Goal: Information Seeking & Learning: Check status

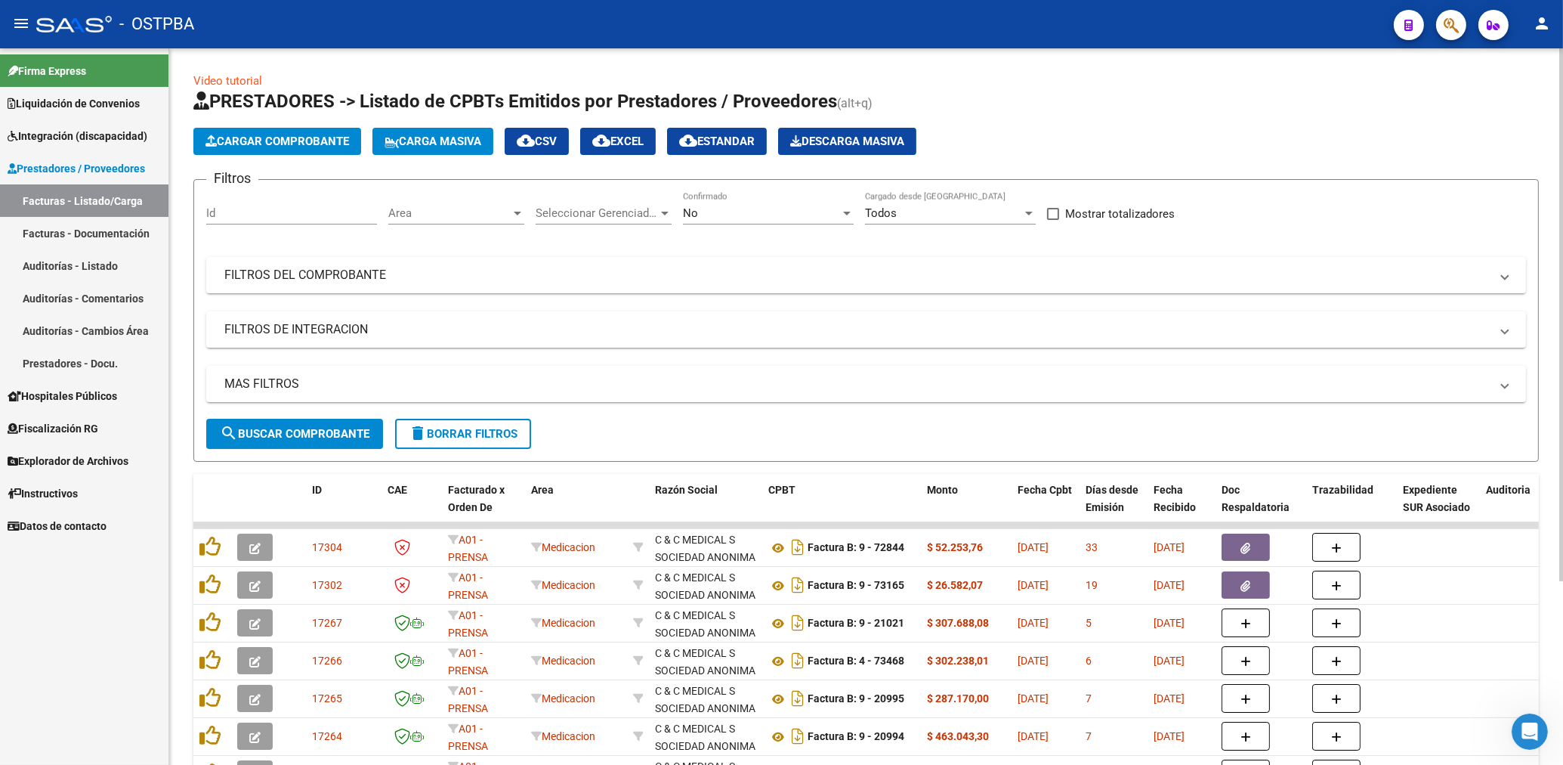
click at [465, 215] on span "Area" at bounding box center [449, 213] width 122 height 14
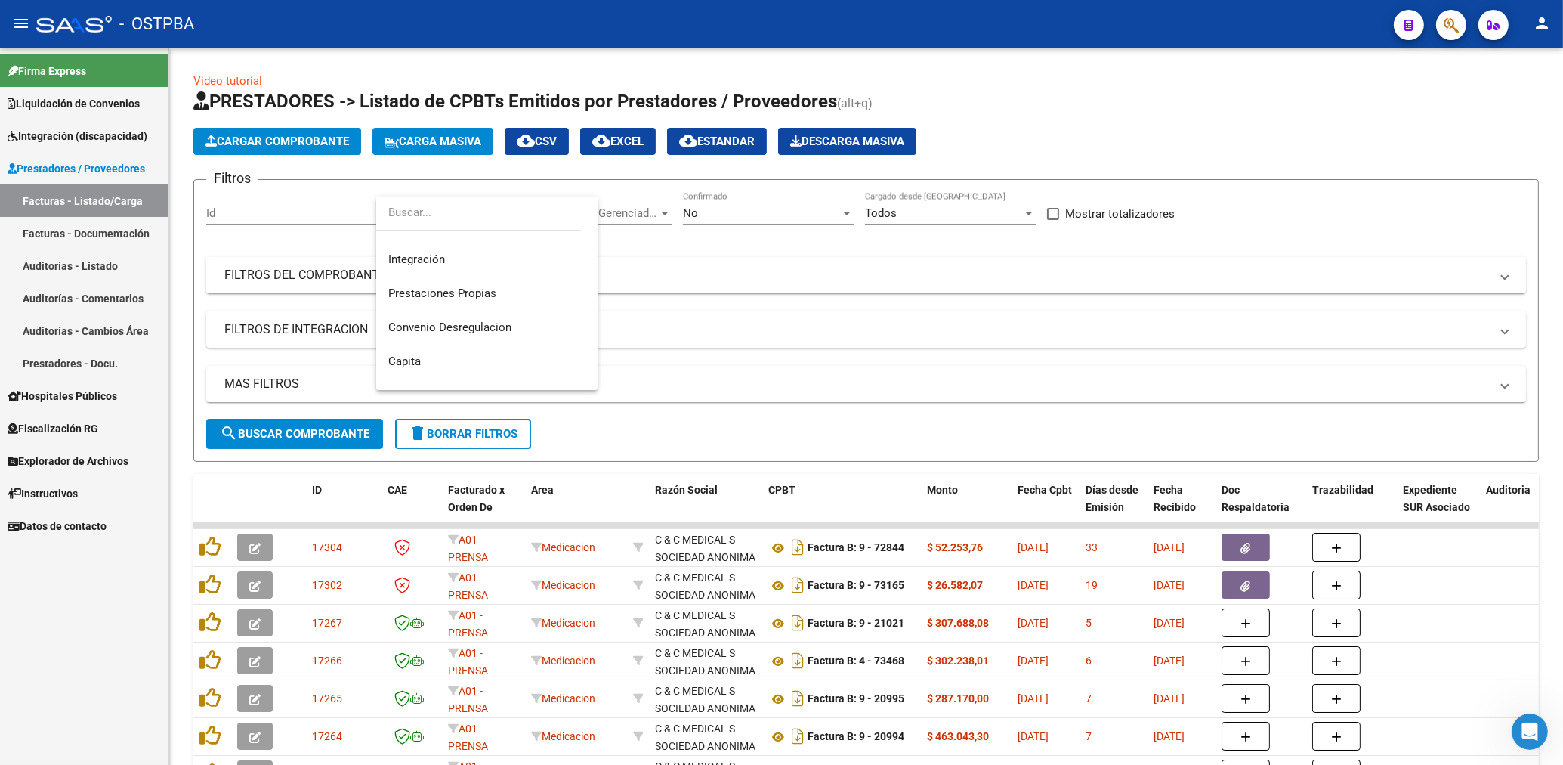
scroll to position [138, 0]
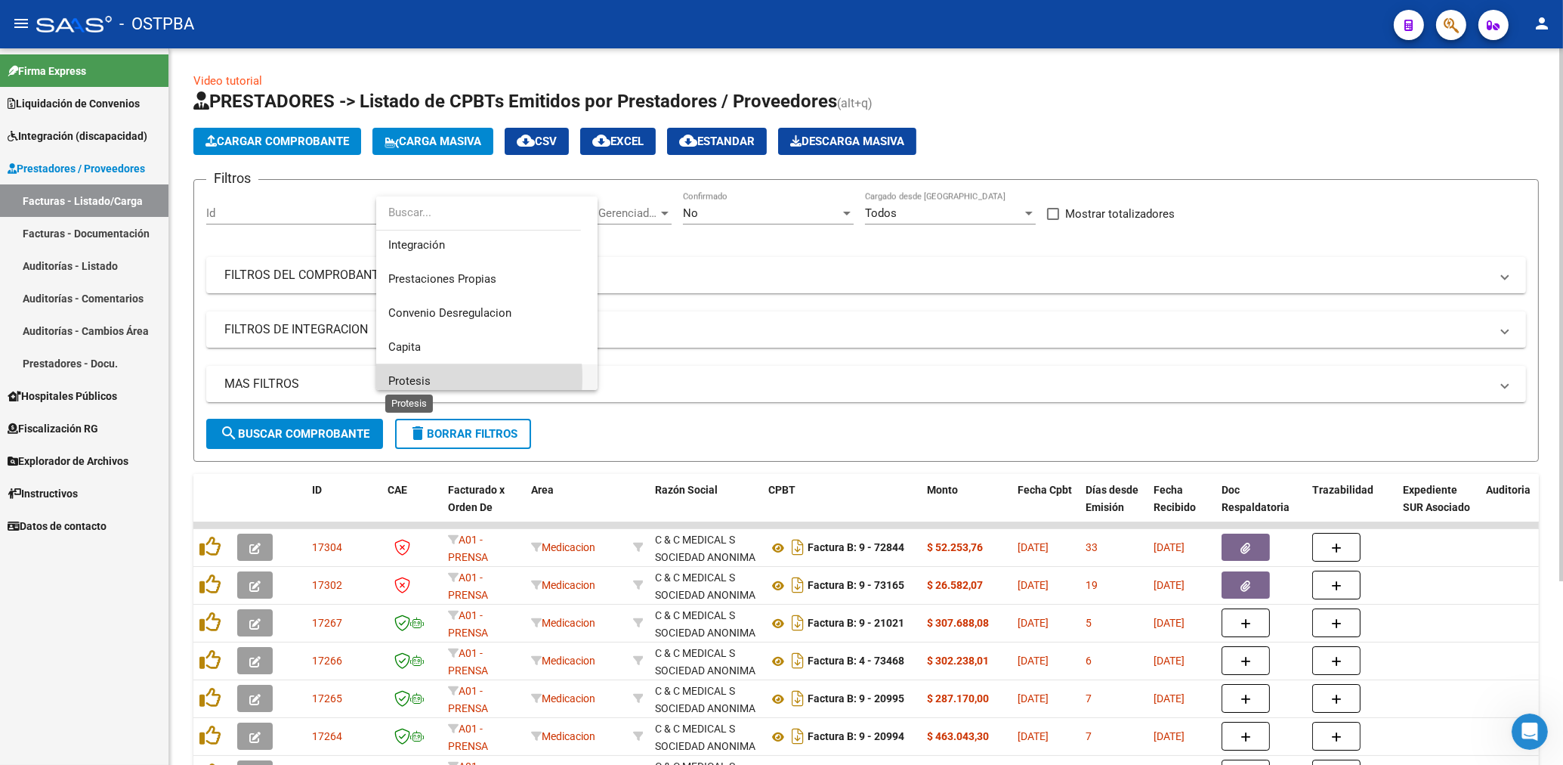
drag, startPoint x: 413, startPoint y: 378, endPoint x: 523, endPoint y: 311, distance: 129.2
click at [413, 377] on span "Protesis" at bounding box center [409, 381] width 42 height 14
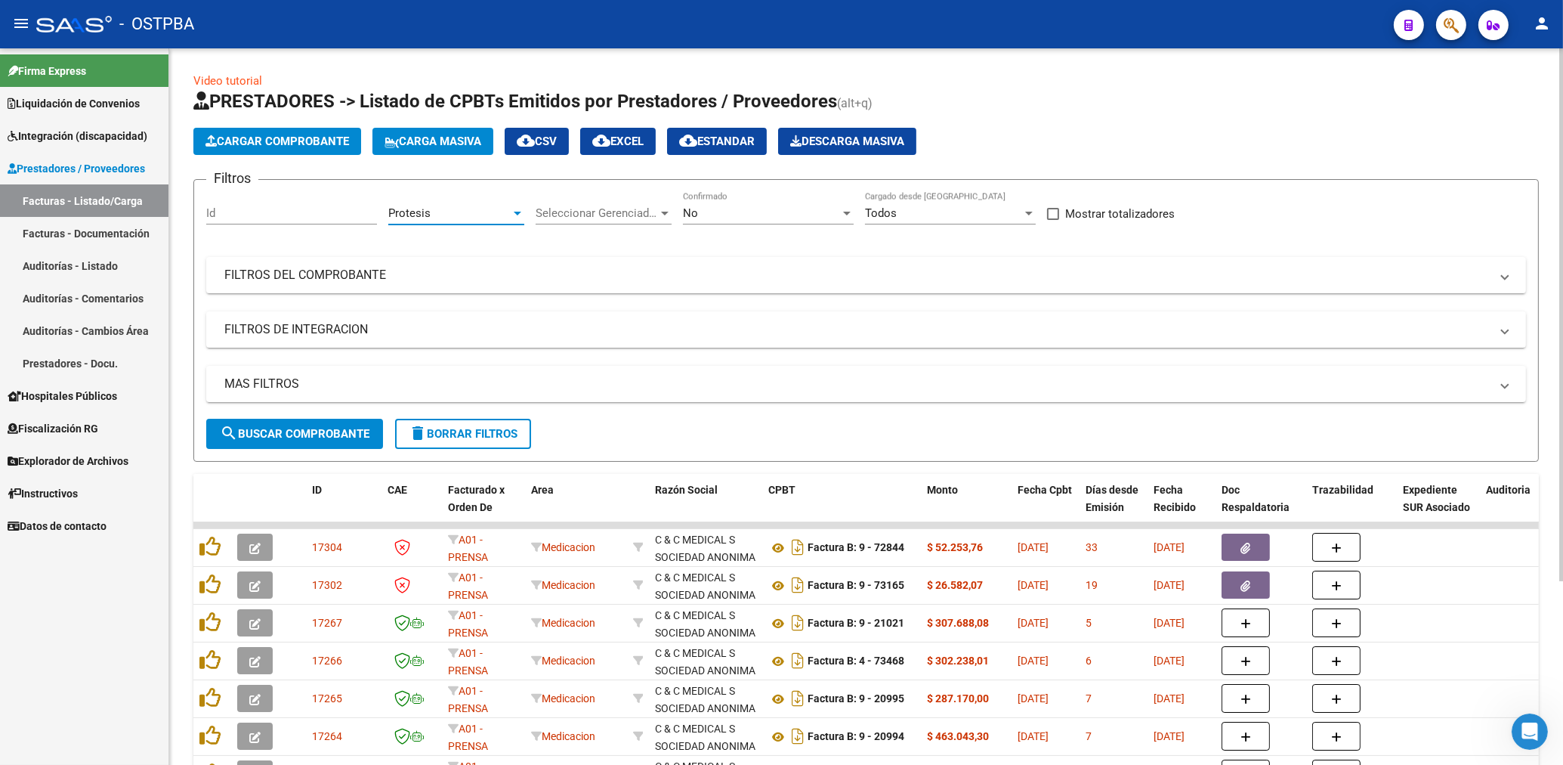
click at [515, 214] on div at bounding box center [518, 213] width 14 height 12
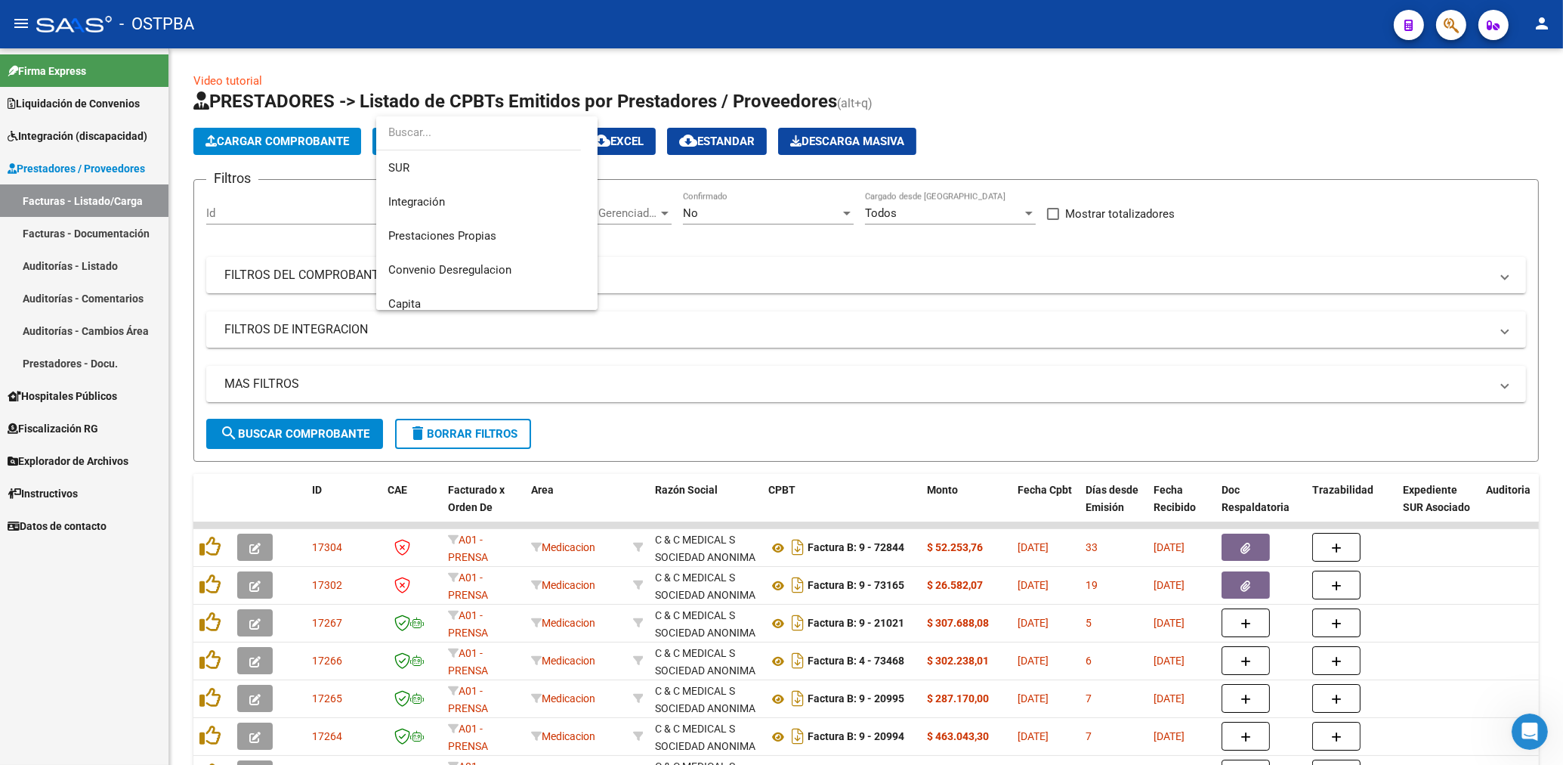
scroll to position [26, 0]
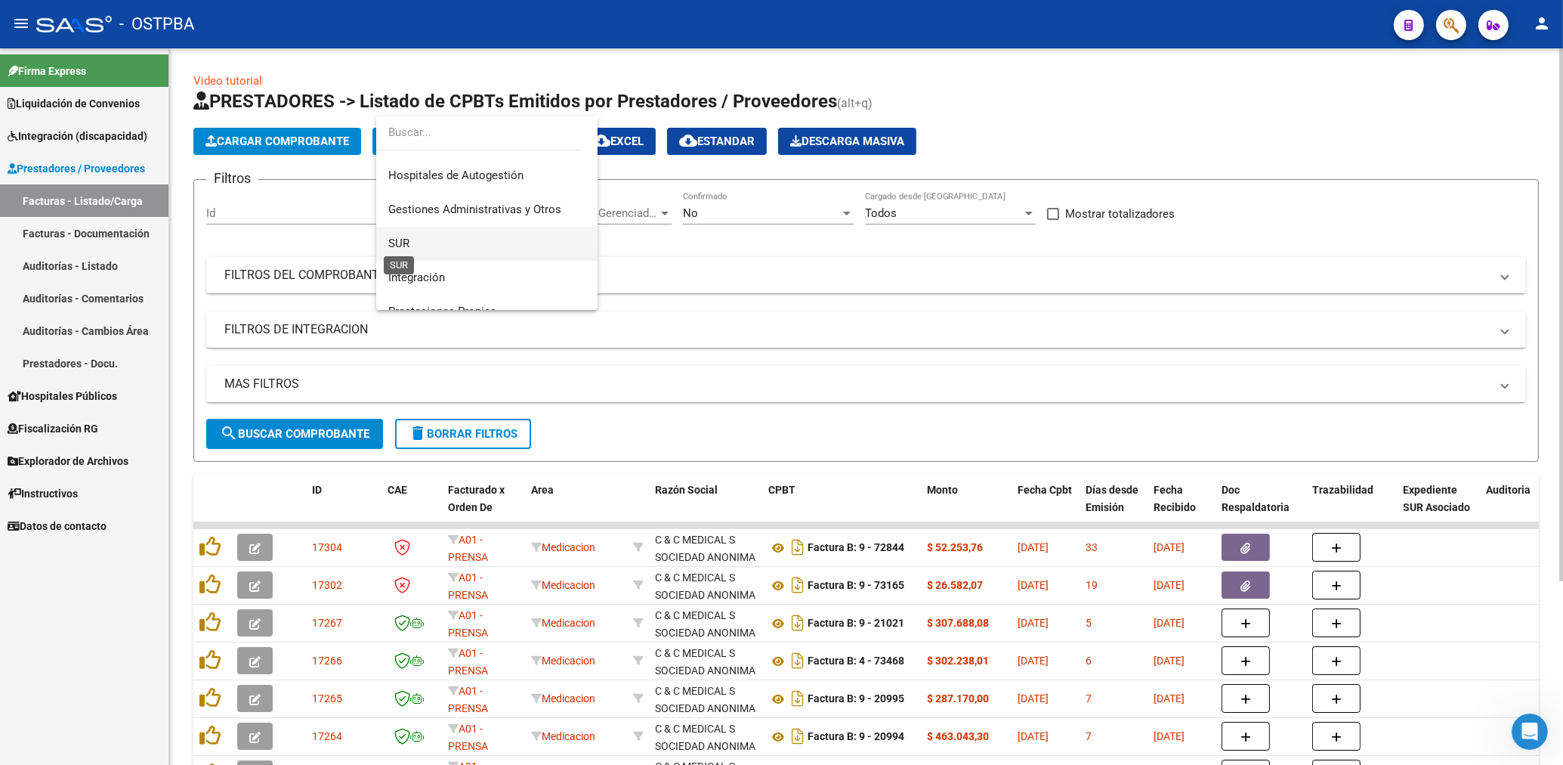
drag, startPoint x: 391, startPoint y: 238, endPoint x: 511, endPoint y: 241, distance: 120.2
click at [393, 238] on span "SUR" at bounding box center [398, 243] width 21 height 14
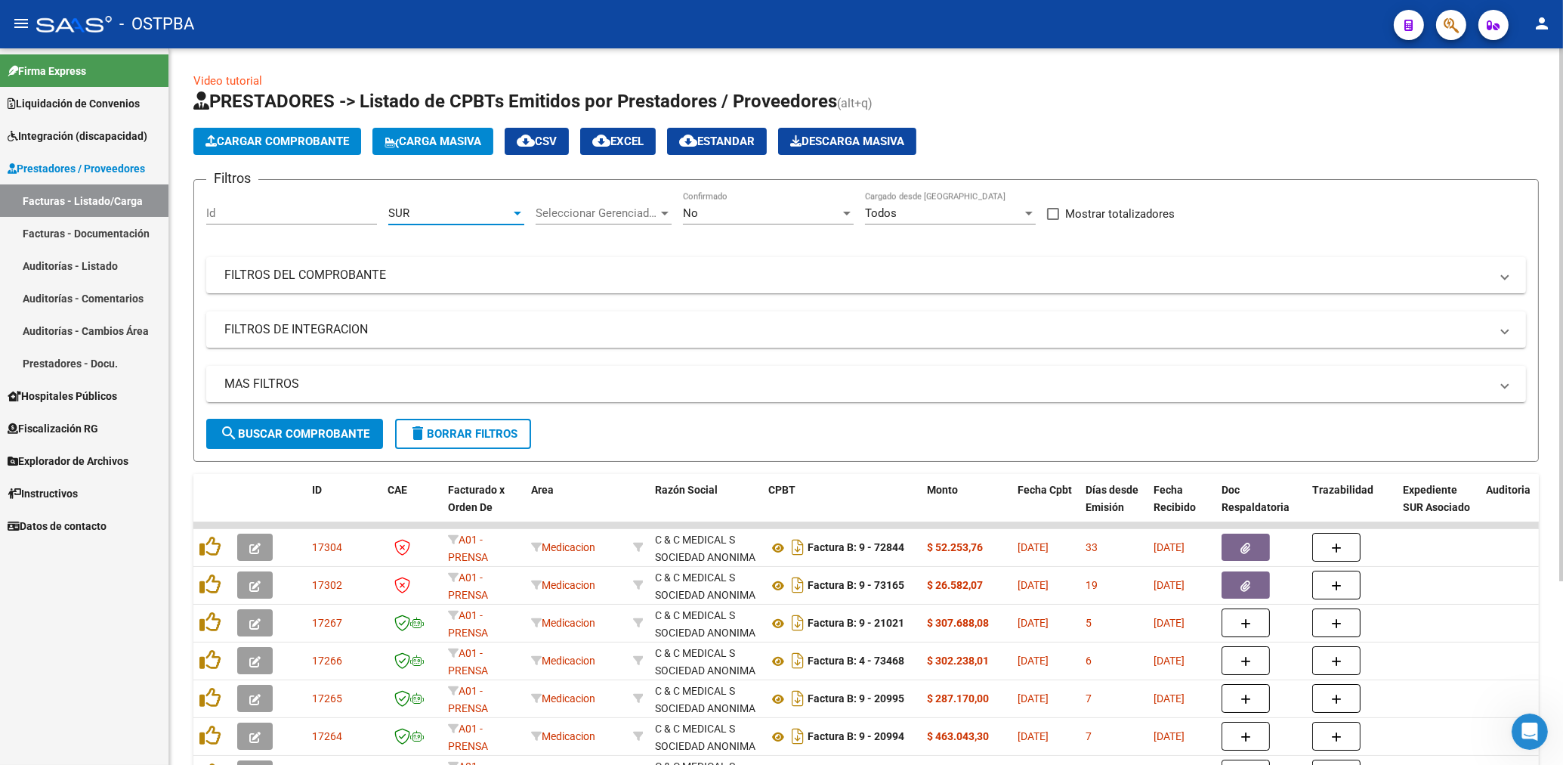
click at [723, 219] on div "No" at bounding box center [761, 213] width 157 height 14
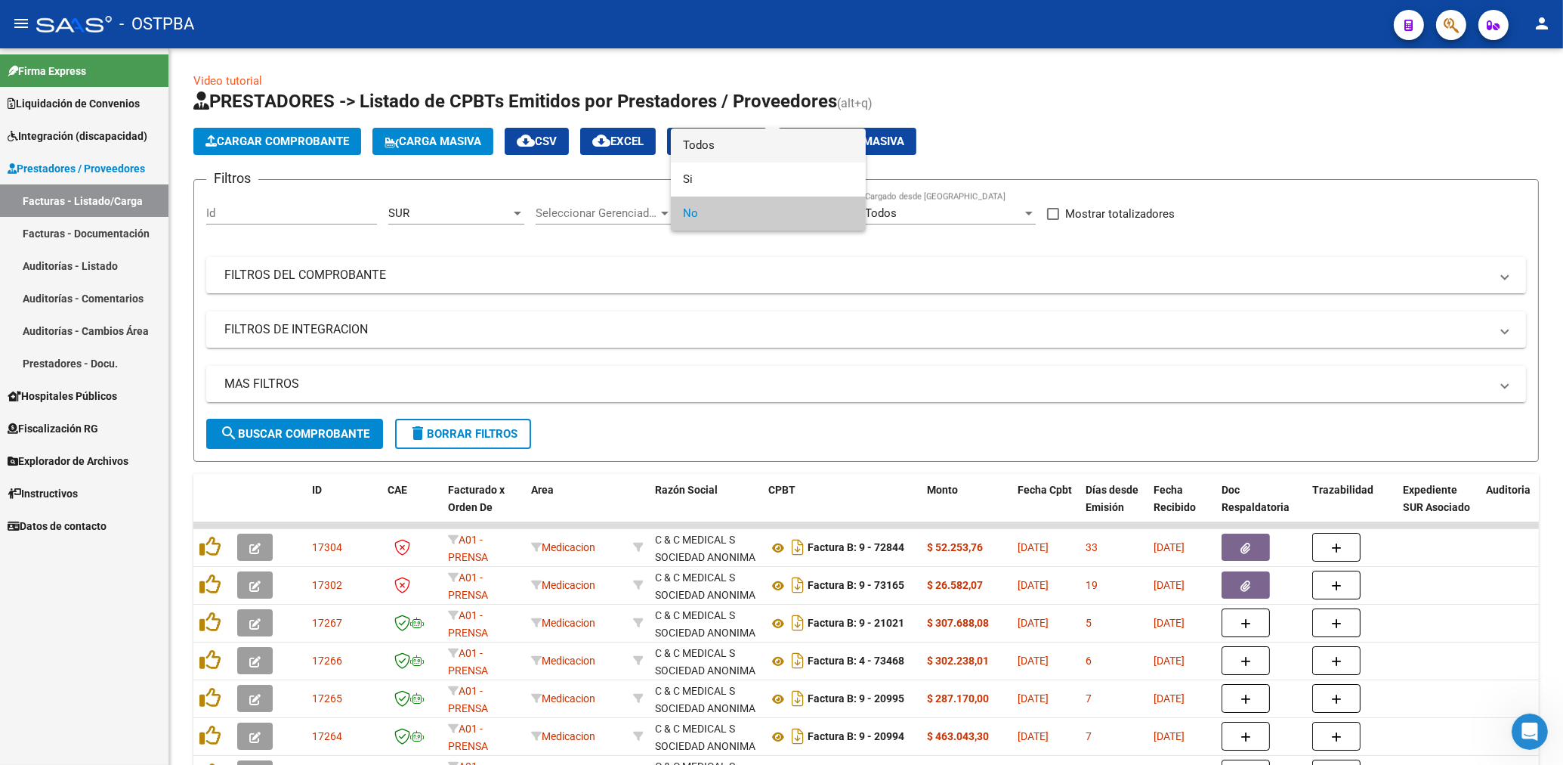
click at [721, 153] on span "Todos" at bounding box center [768, 145] width 171 height 34
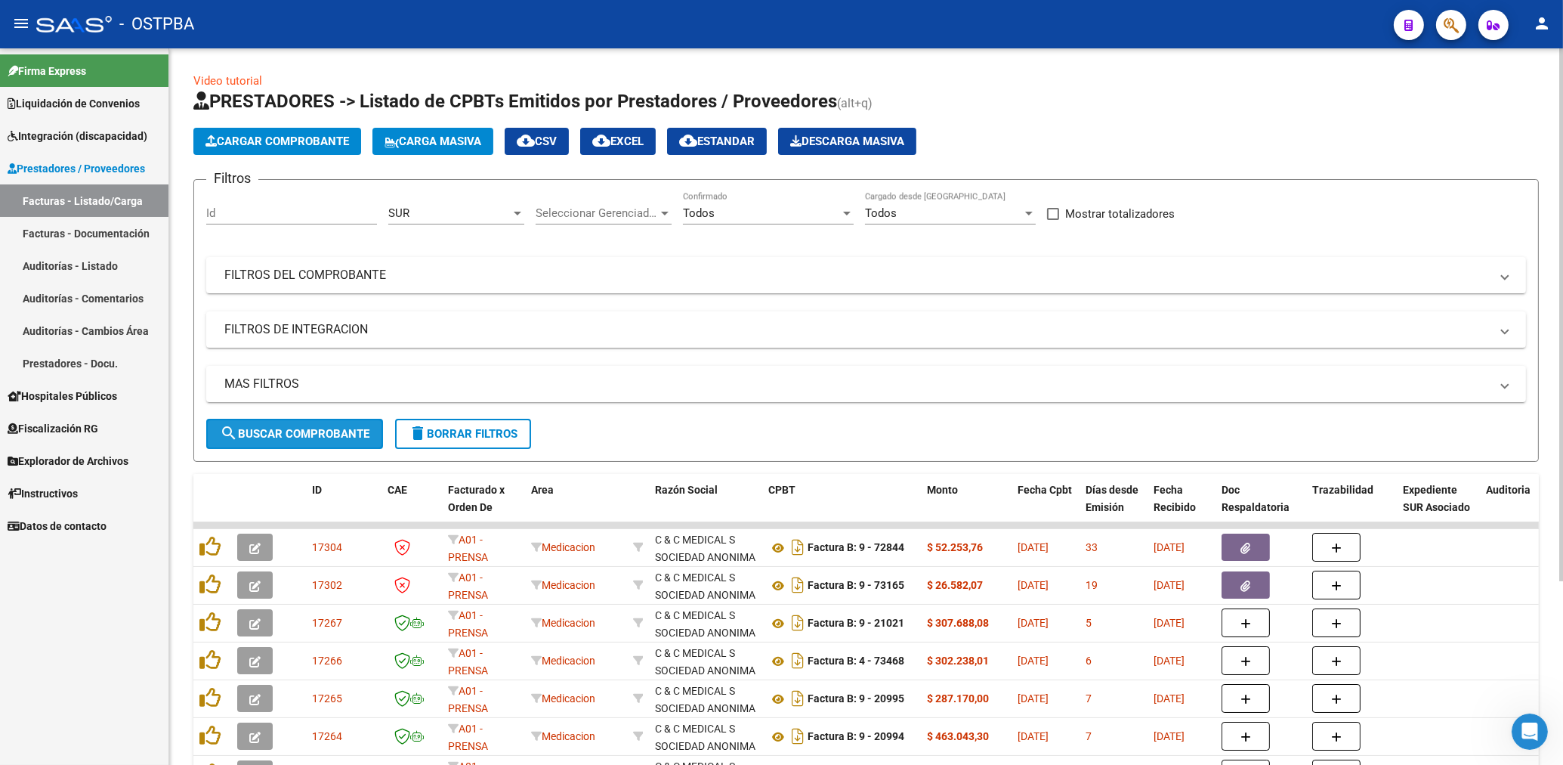
click at [299, 427] on span "search Buscar Comprobante" at bounding box center [295, 434] width 150 height 14
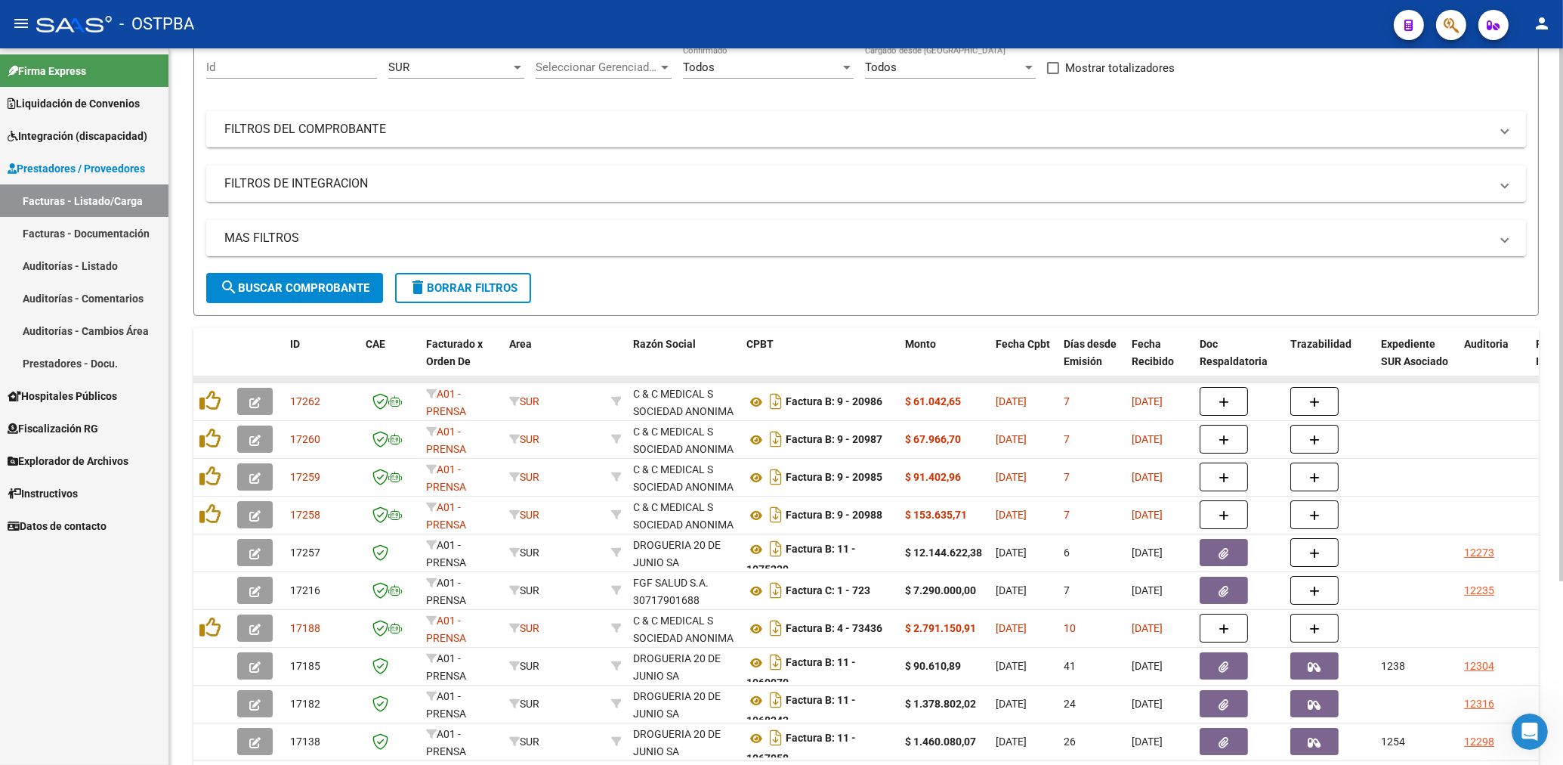
scroll to position [81, 0]
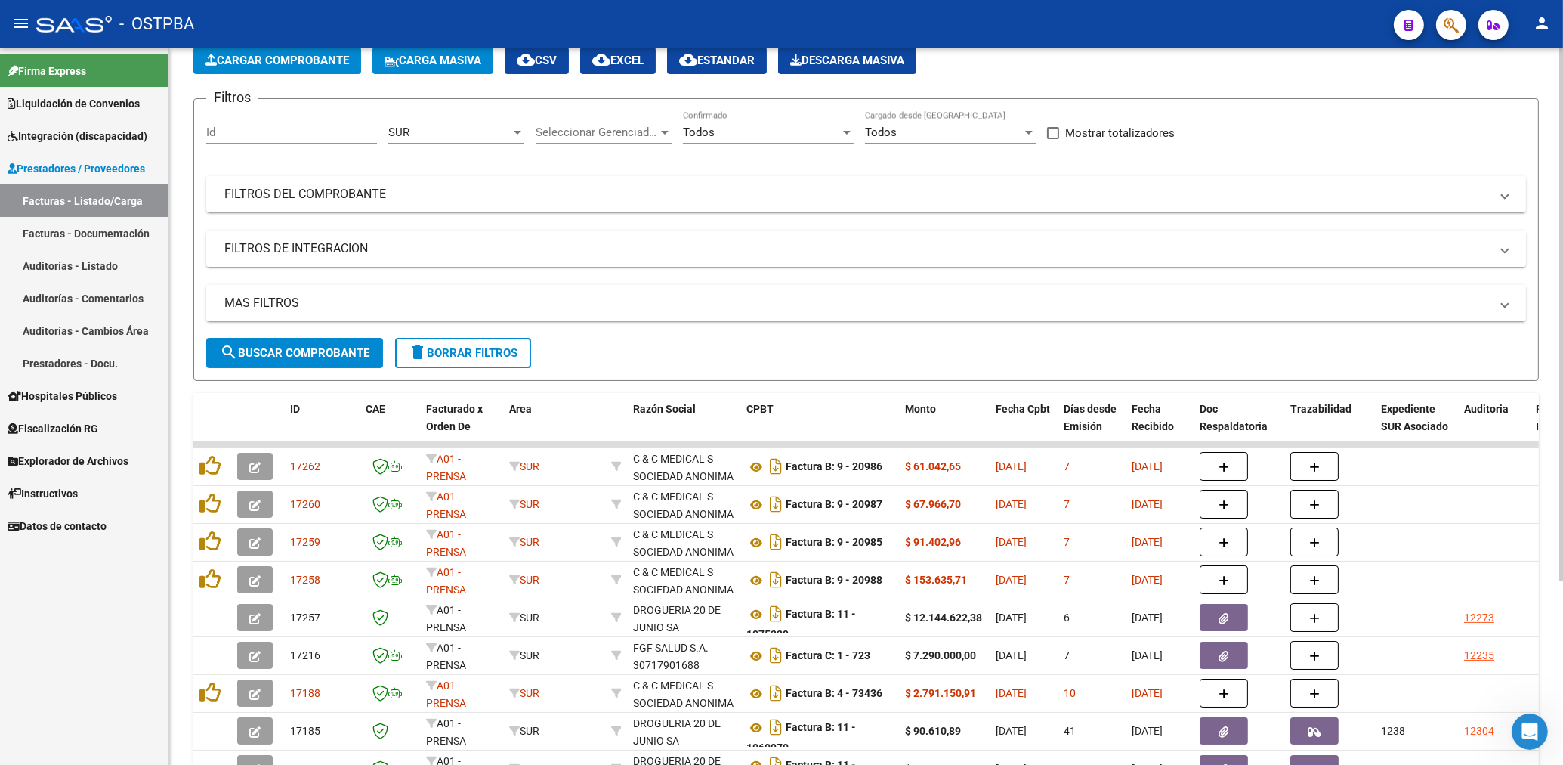
click at [941, 239] on mat-expansion-panel-header "FILTROS DE INTEGRACION" at bounding box center [866, 248] width 1320 height 36
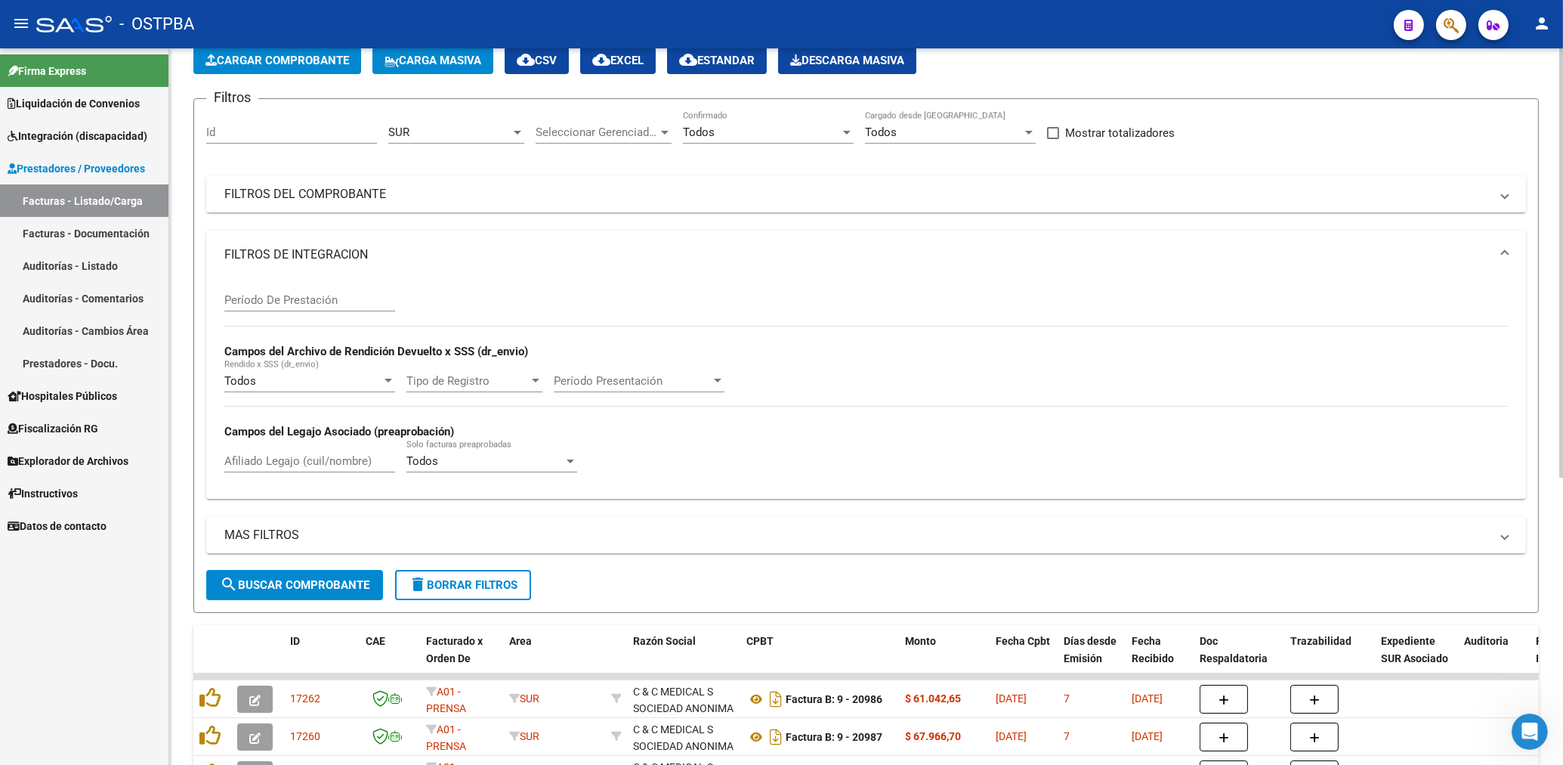
click at [979, 203] on mat-expansion-panel-header "FILTROS DEL COMPROBANTE" at bounding box center [866, 194] width 1320 height 36
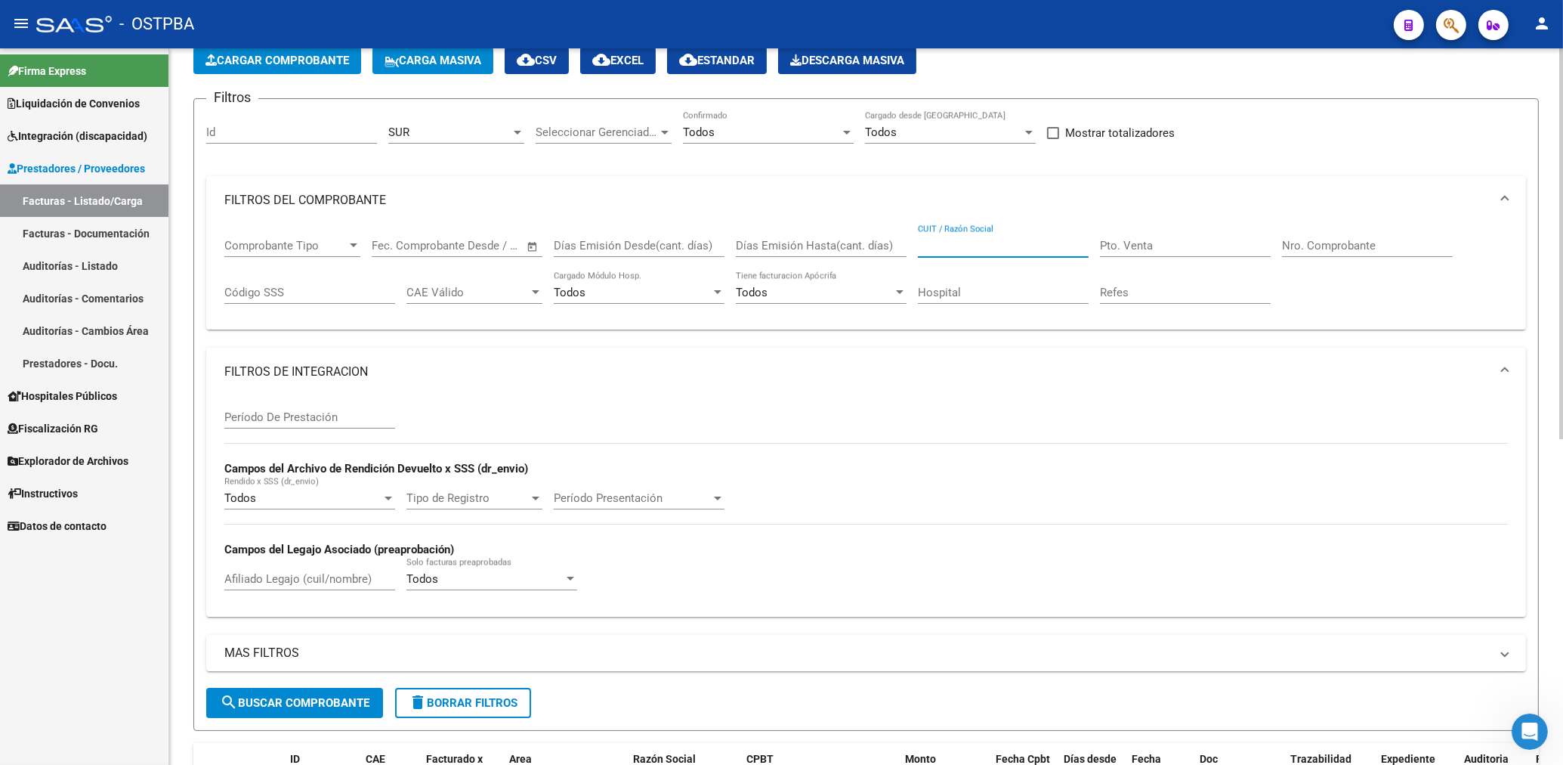
click at [947, 243] on input "CUIT / Razón Social" at bounding box center [1003, 246] width 171 height 14
type input "FG"
click at [277, 708] on span "search Buscar Comprobante" at bounding box center [295, 703] width 150 height 14
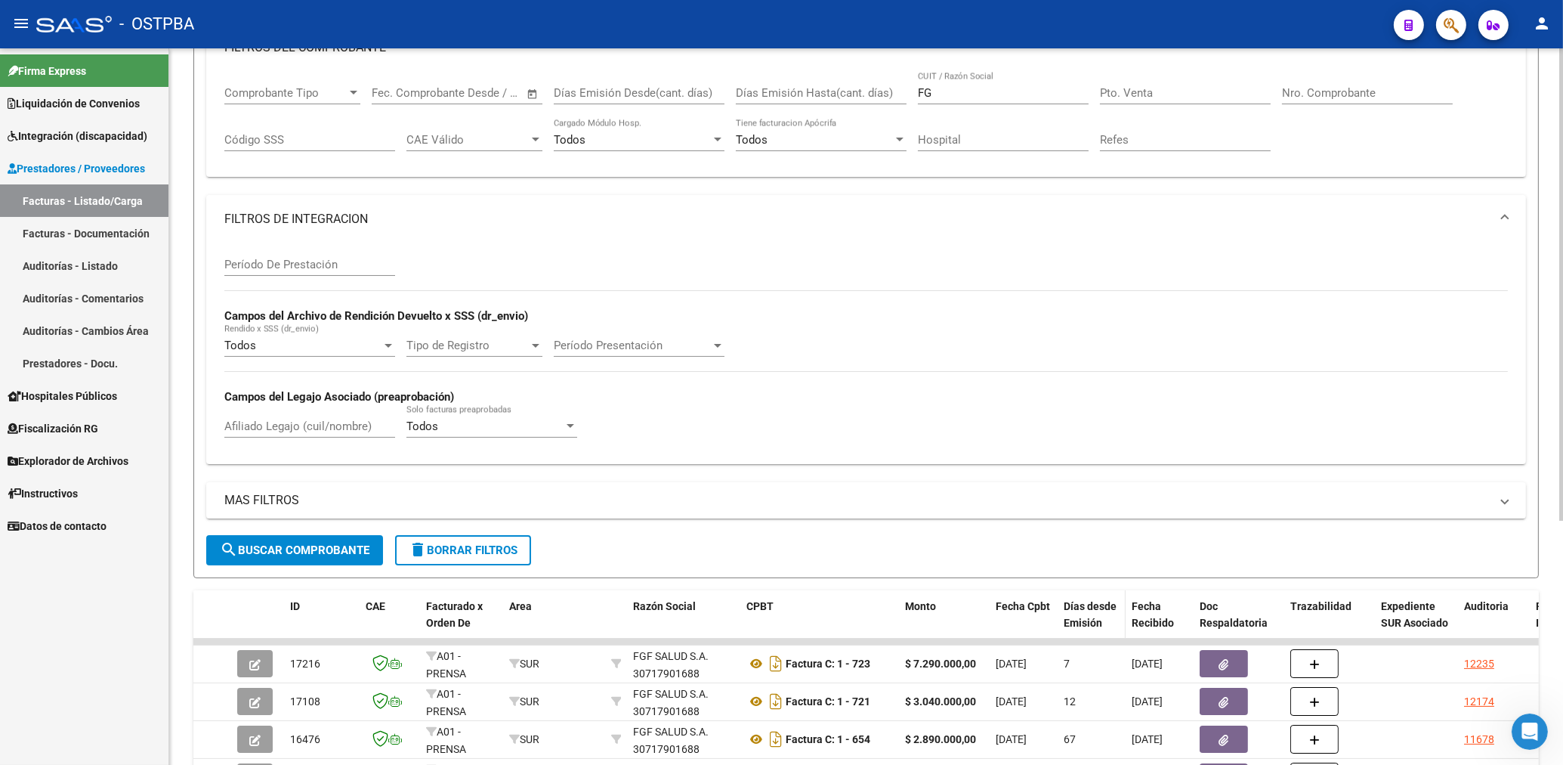
scroll to position [323, 0]
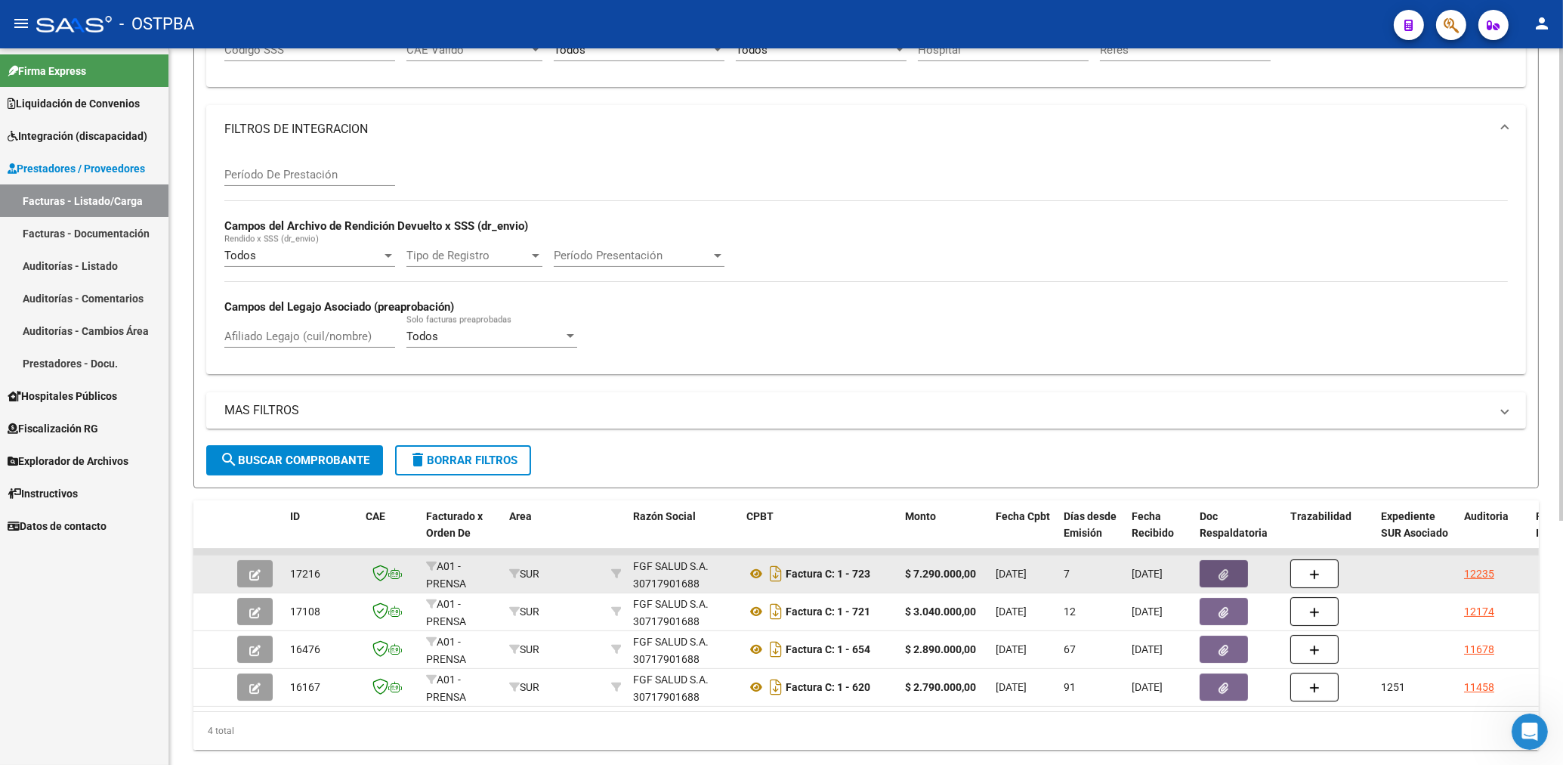
click at [1235, 572] on button "button" at bounding box center [1224, 573] width 48 height 27
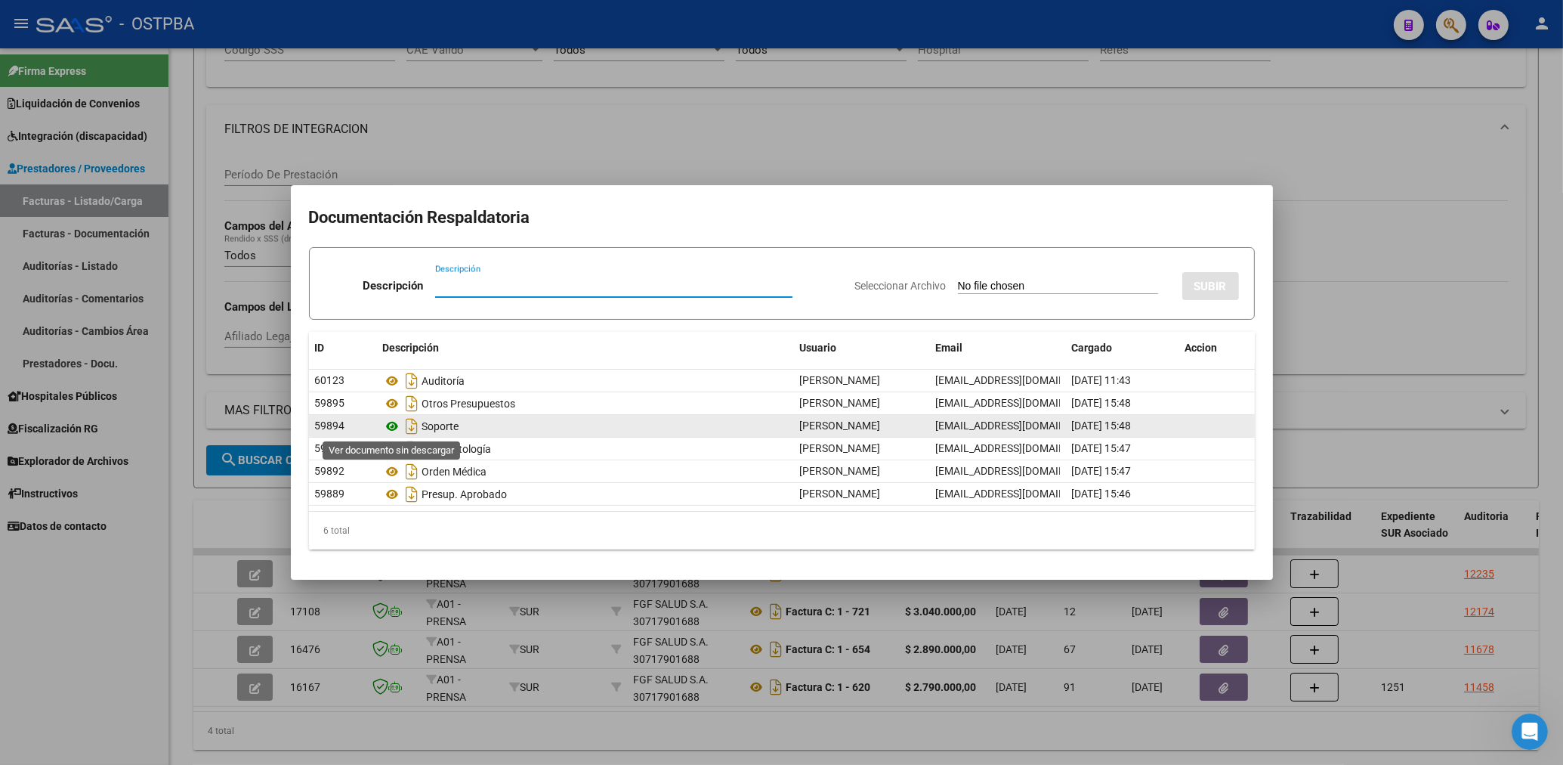
click at [391, 425] on icon at bounding box center [393, 426] width 20 height 18
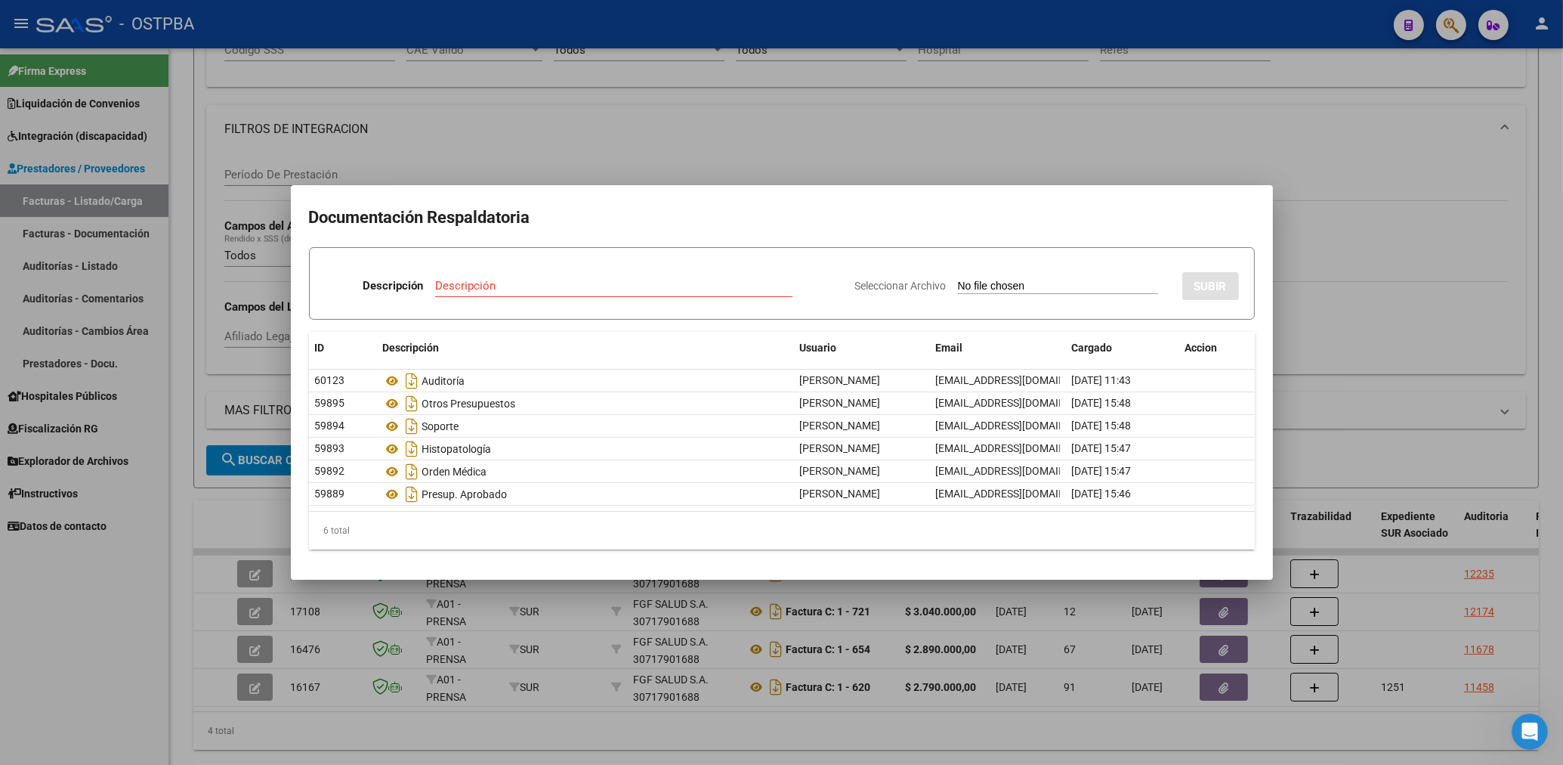
click at [780, 144] on div at bounding box center [781, 382] width 1563 height 765
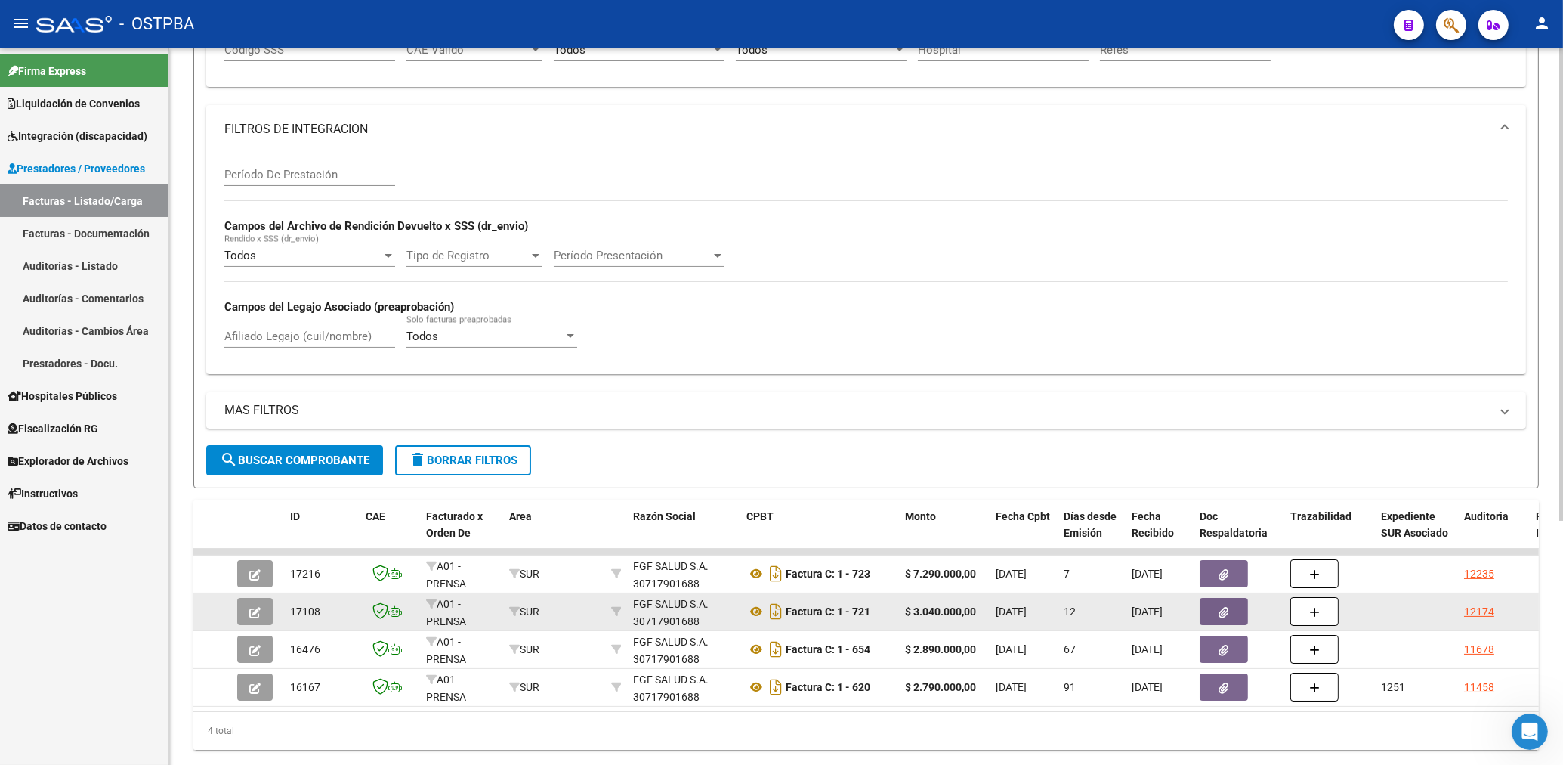
click at [1227, 610] on icon "button" at bounding box center [1224, 612] width 10 height 11
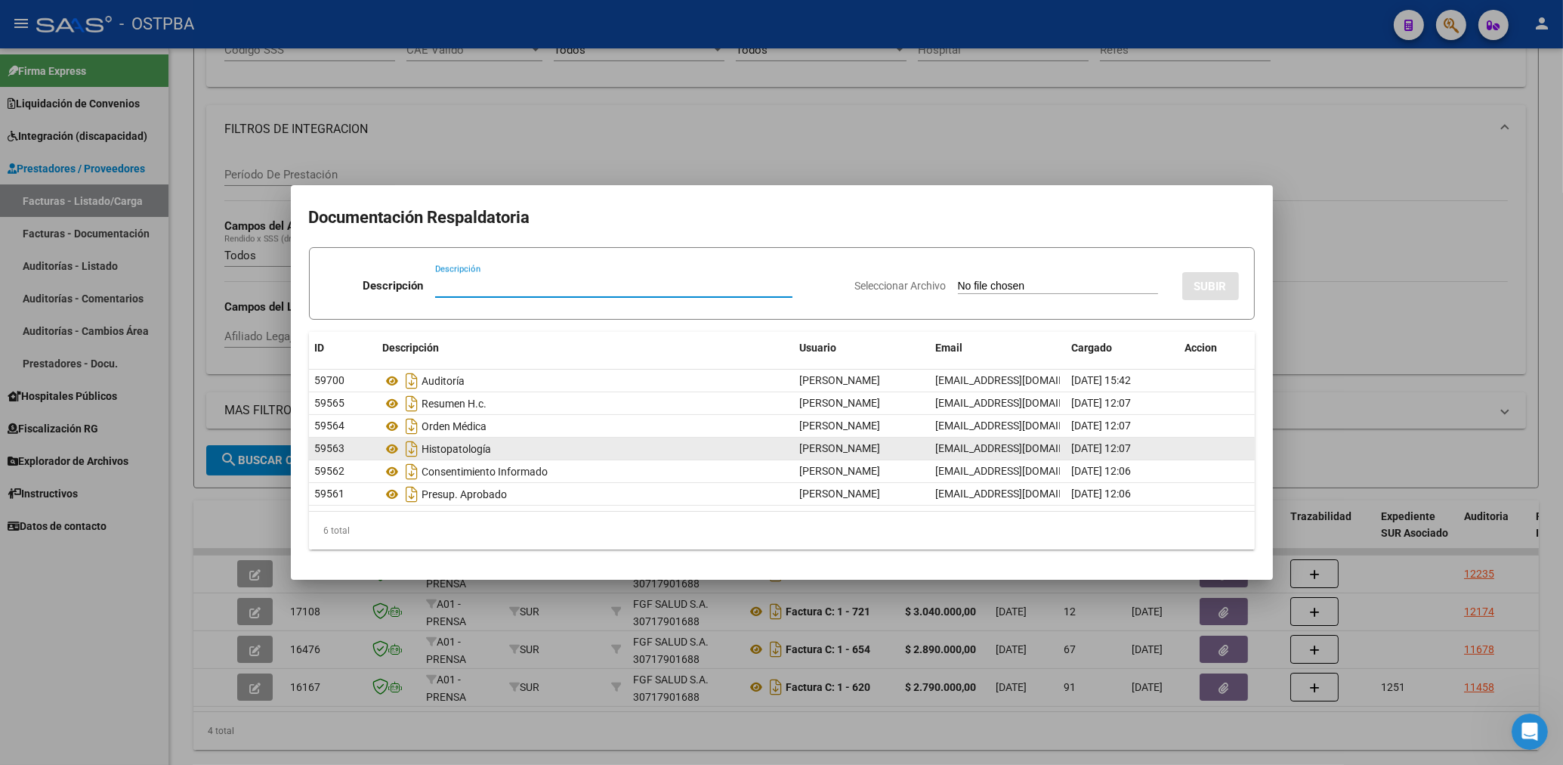
drag, startPoint x: 508, startPoint y: 449, endPoint x: 475, endPoint y: 460, distance: 35.1
click at [480, 460] on div "Histopatología" at bounding box center [585, 449] width 405 height 24
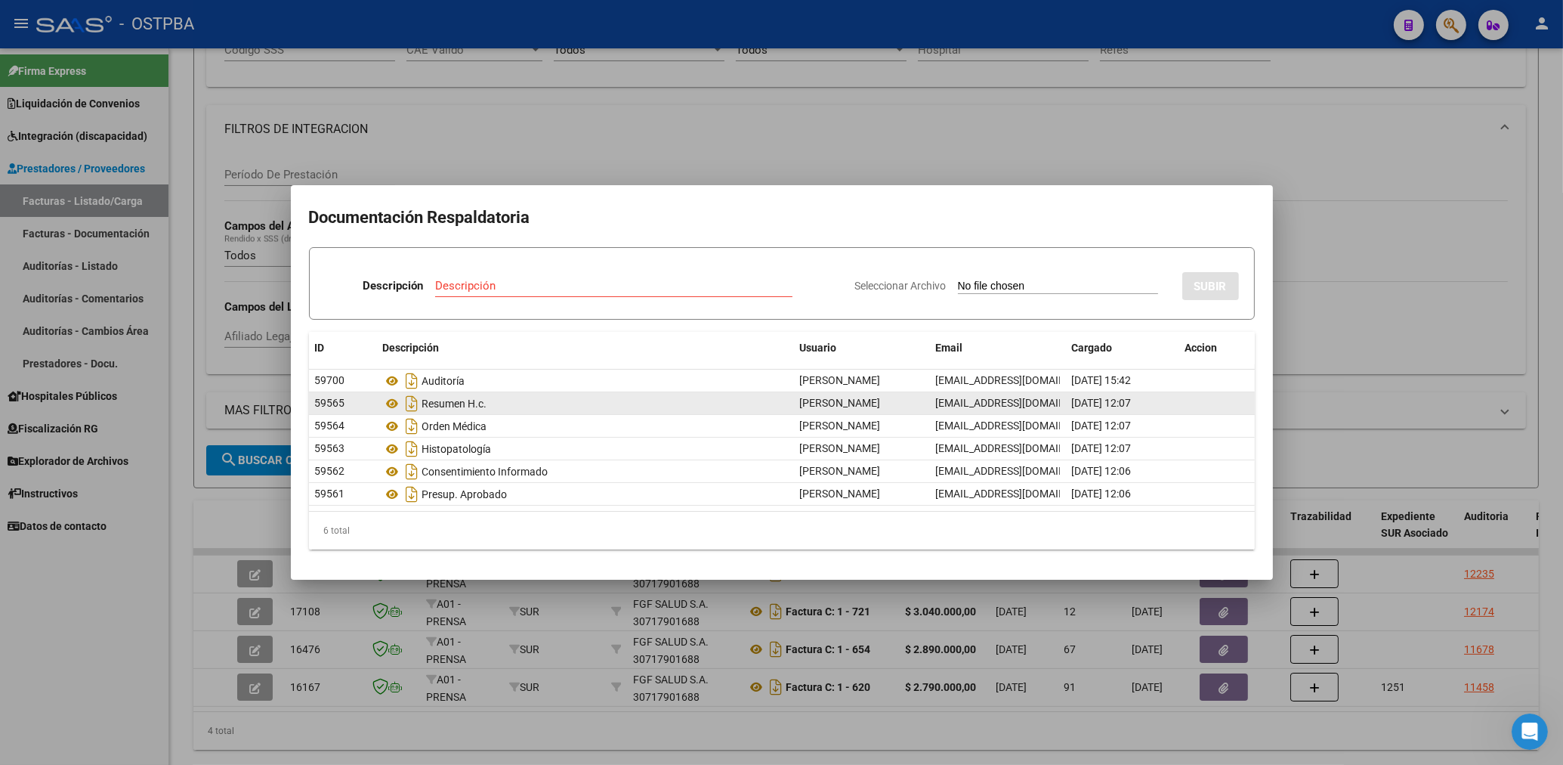
click at [539, 394] on div "Resumen H.c." at bounding box center [585, 403] width 405 height 24
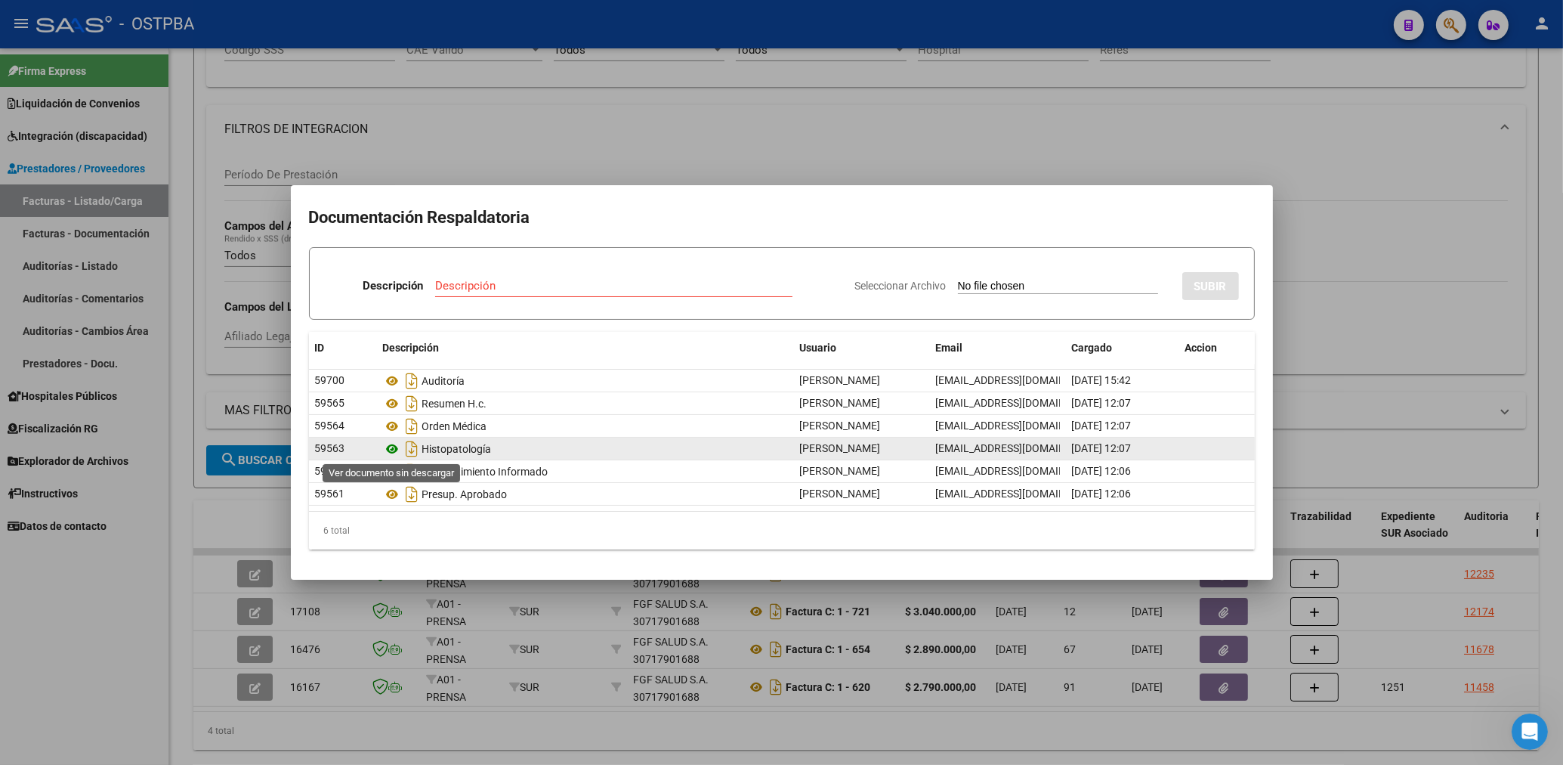
click at [395, 450] on icon at bounding box center [393, 449] width 20 height 18
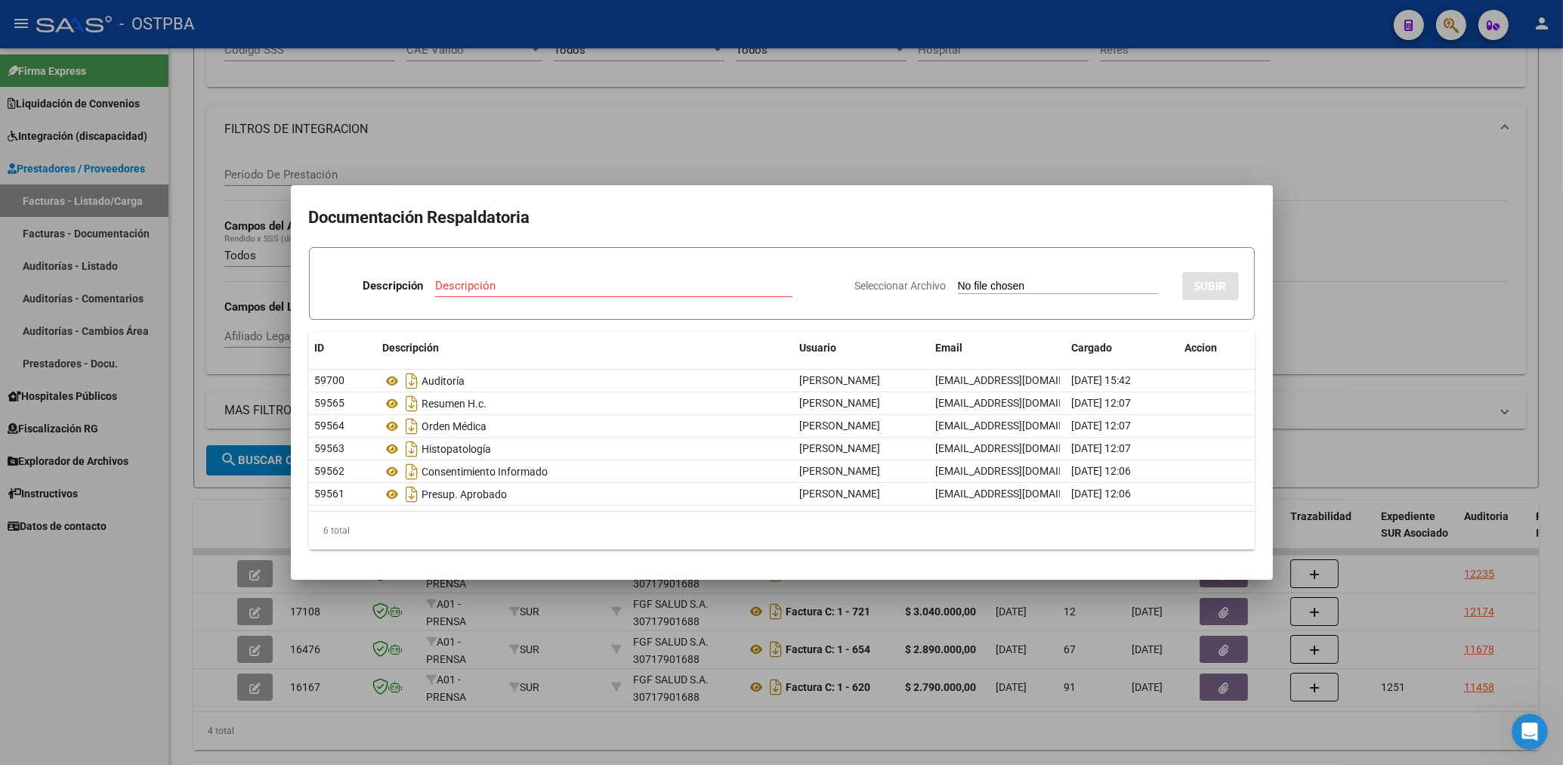
click at [692, 110] on div at bounding box center [781, 382] width 1563 height 765
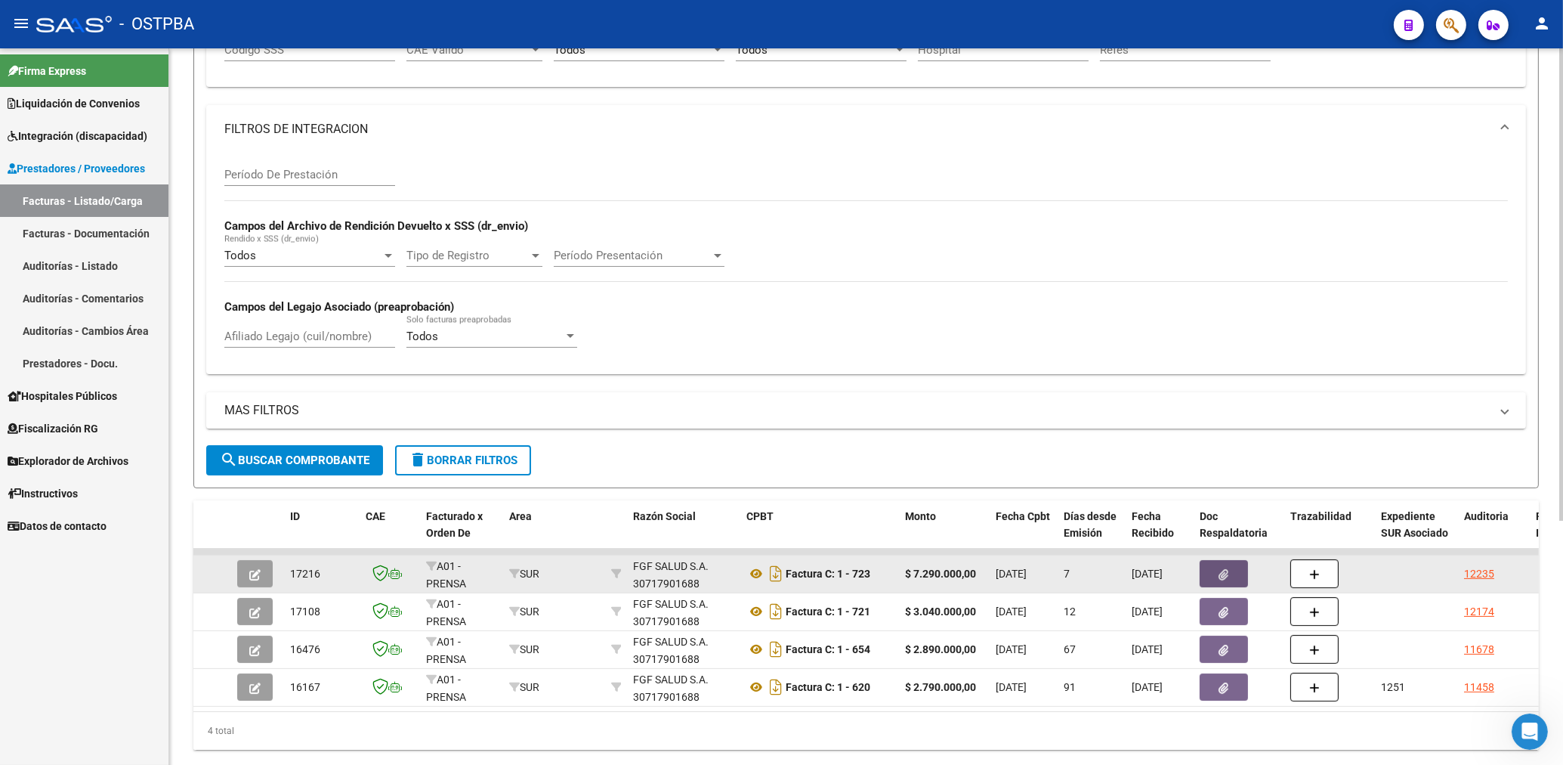
click at [1209, 579] on button "button" at bounding box center [1224, 573] width 48 height 27
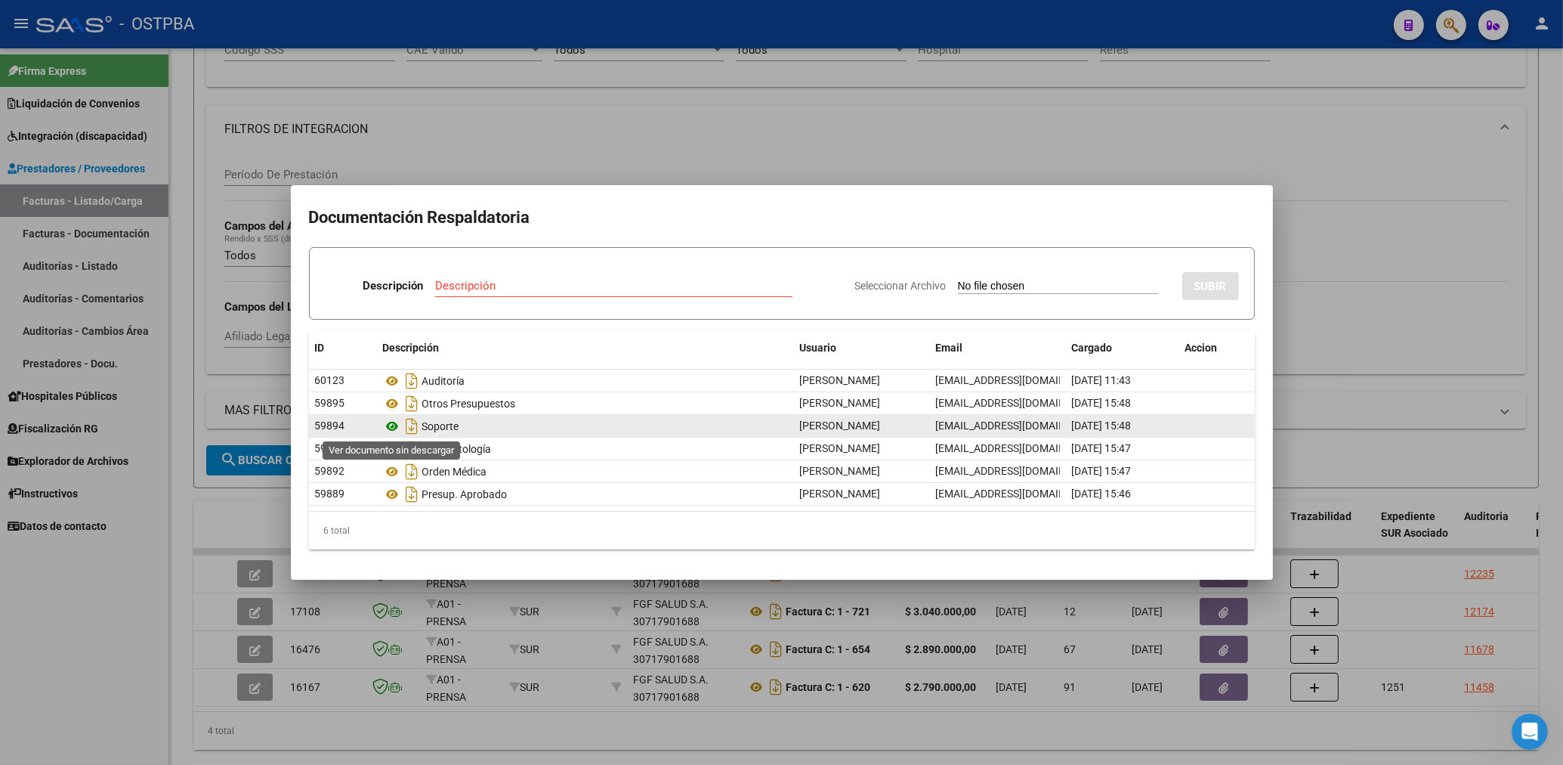
click at [391, 428] on icon at bounding box center [393, 426] width 20 height 18
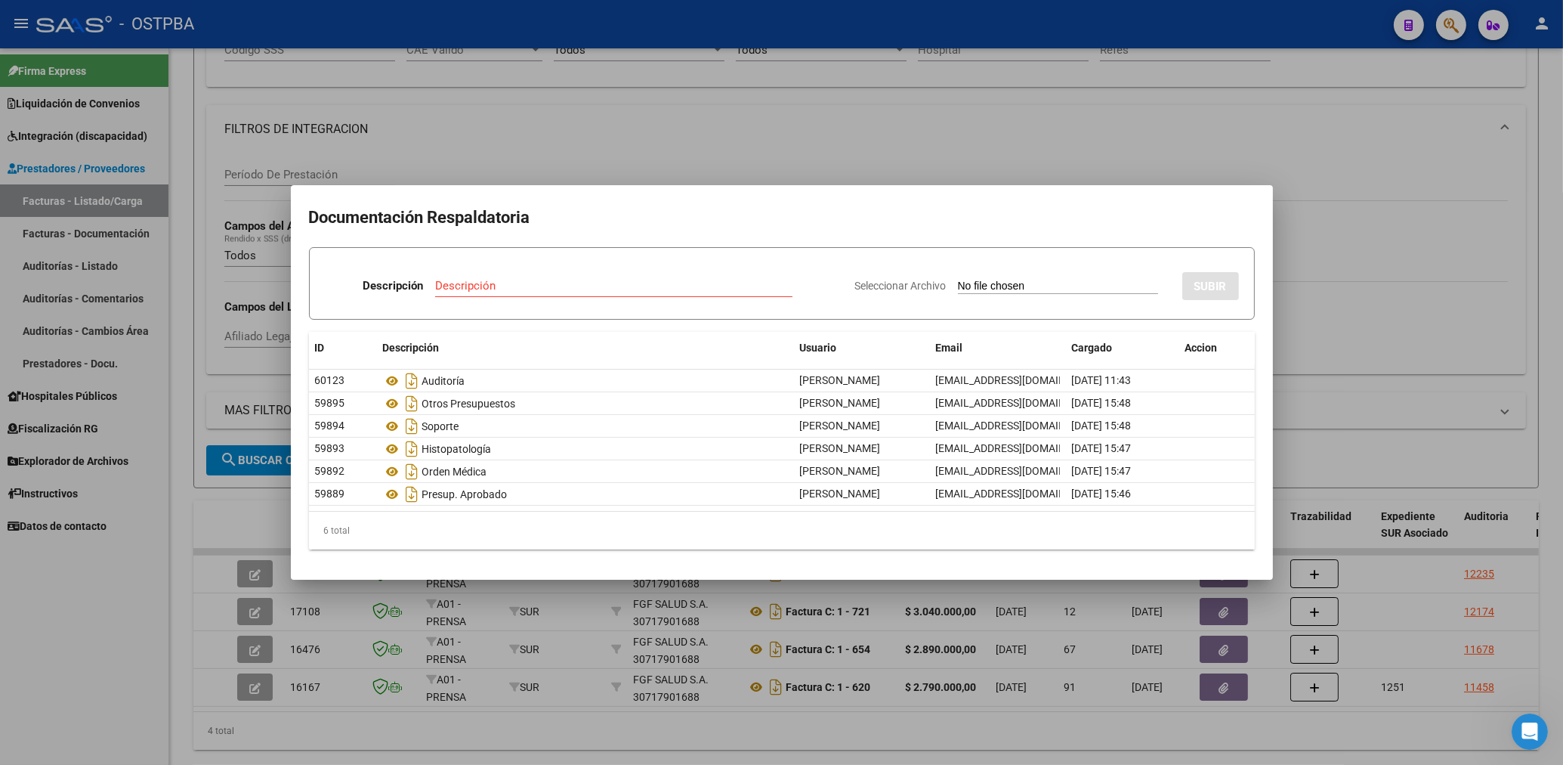
click at [761, 121] on div at bounding box center [781, 382] width 1563 height 765
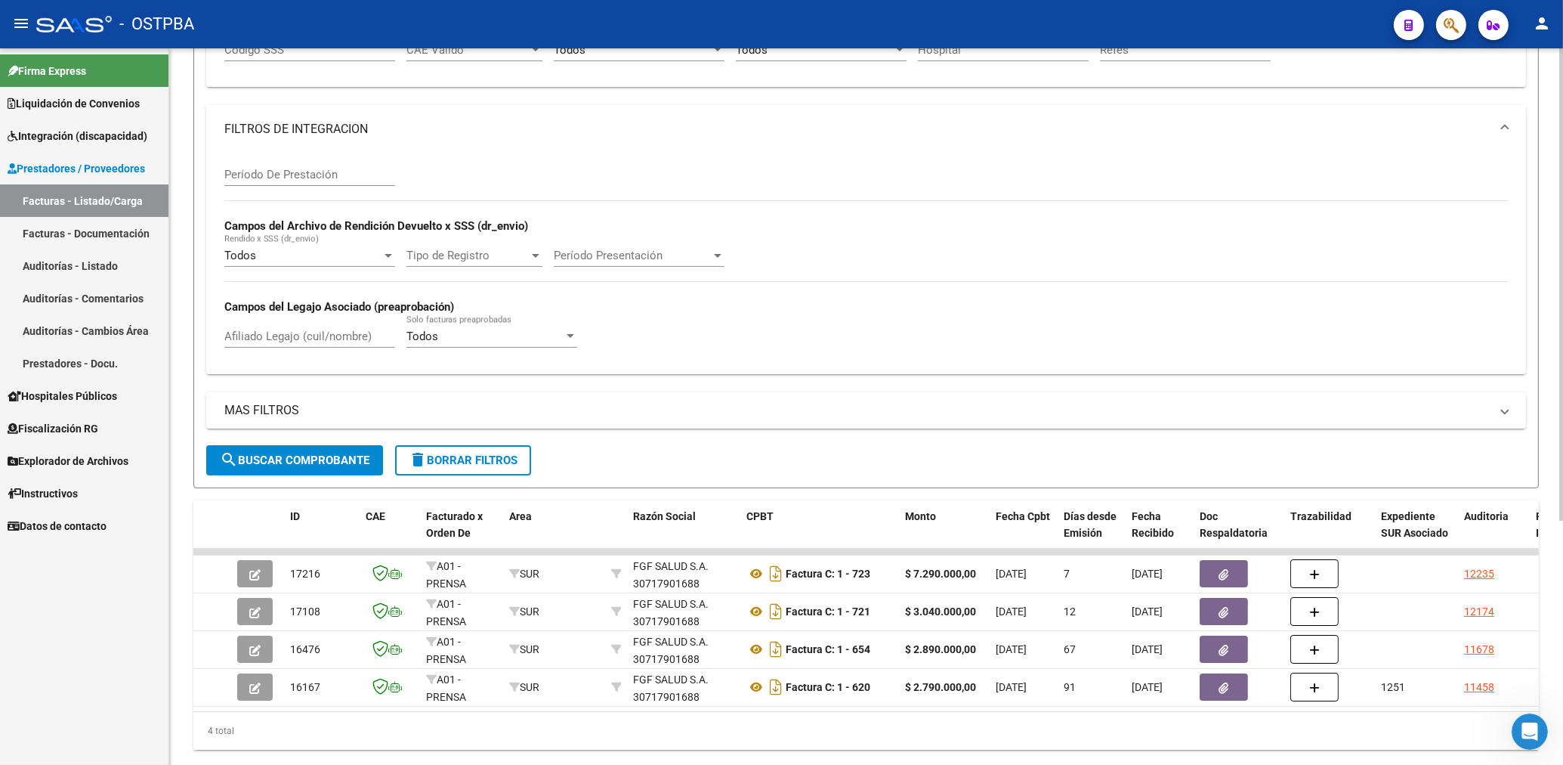
click at [906, 183] on div "Período De Prestación Campos del Archivo de Rendición Devuelto x SSS (dr_envio)…" at bounding box center [866, 257] width 1284 height 208
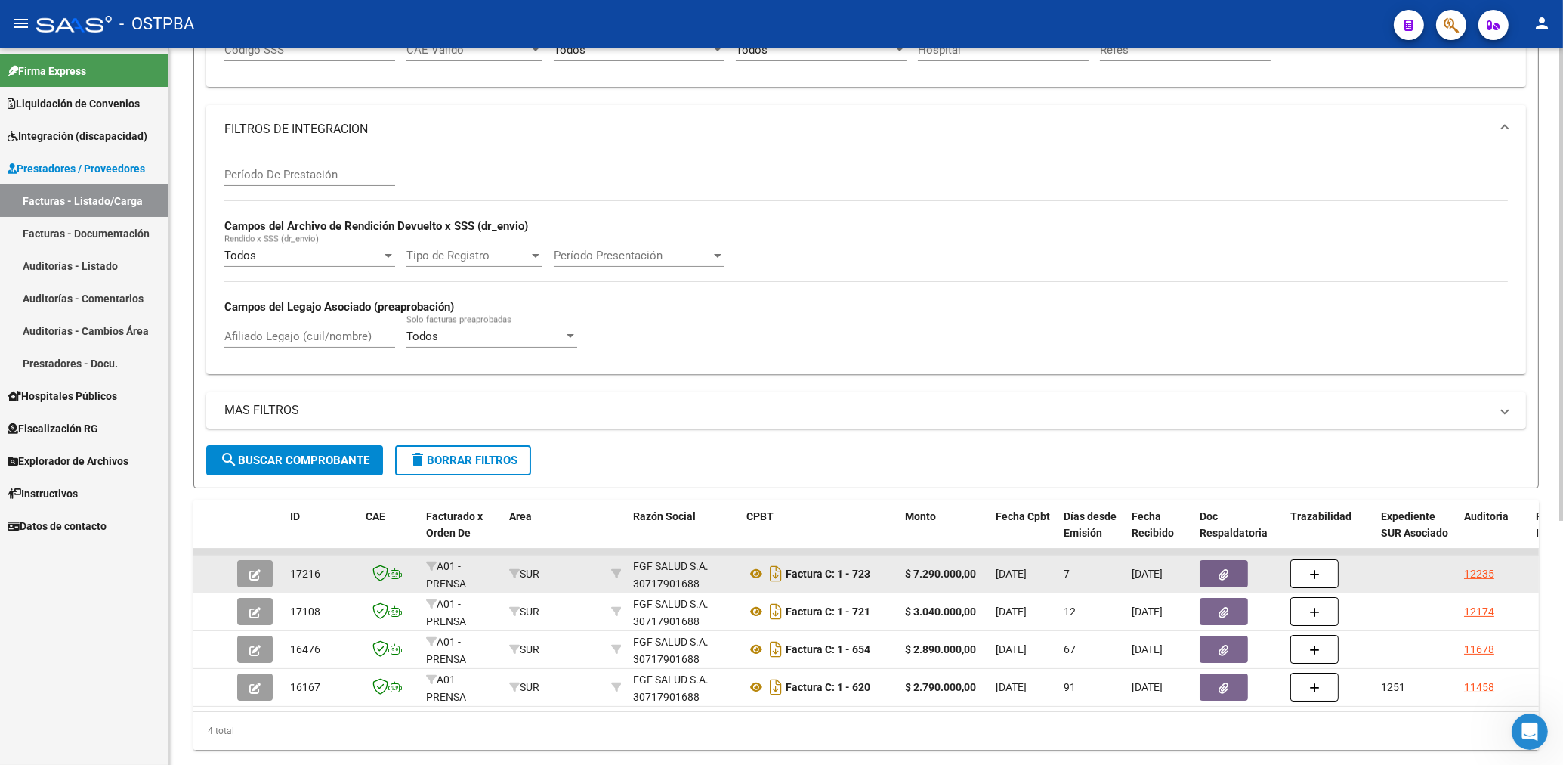
click at [1229, 580] on button "button" at bounding box center [1224, 573] width 48 height 27
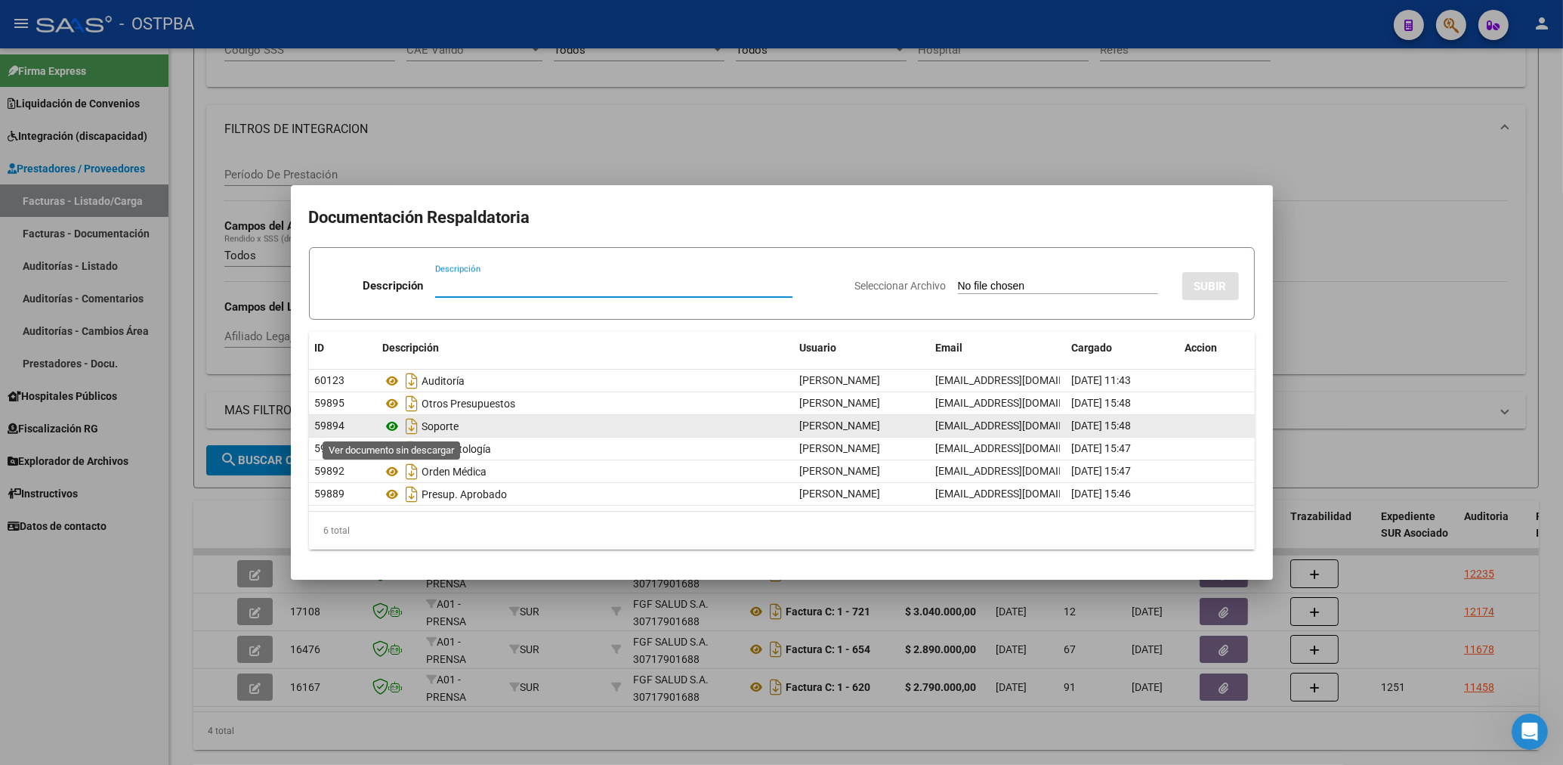
click at [395, 424] on icon at bounding box center [393, 426] width 20 height 18
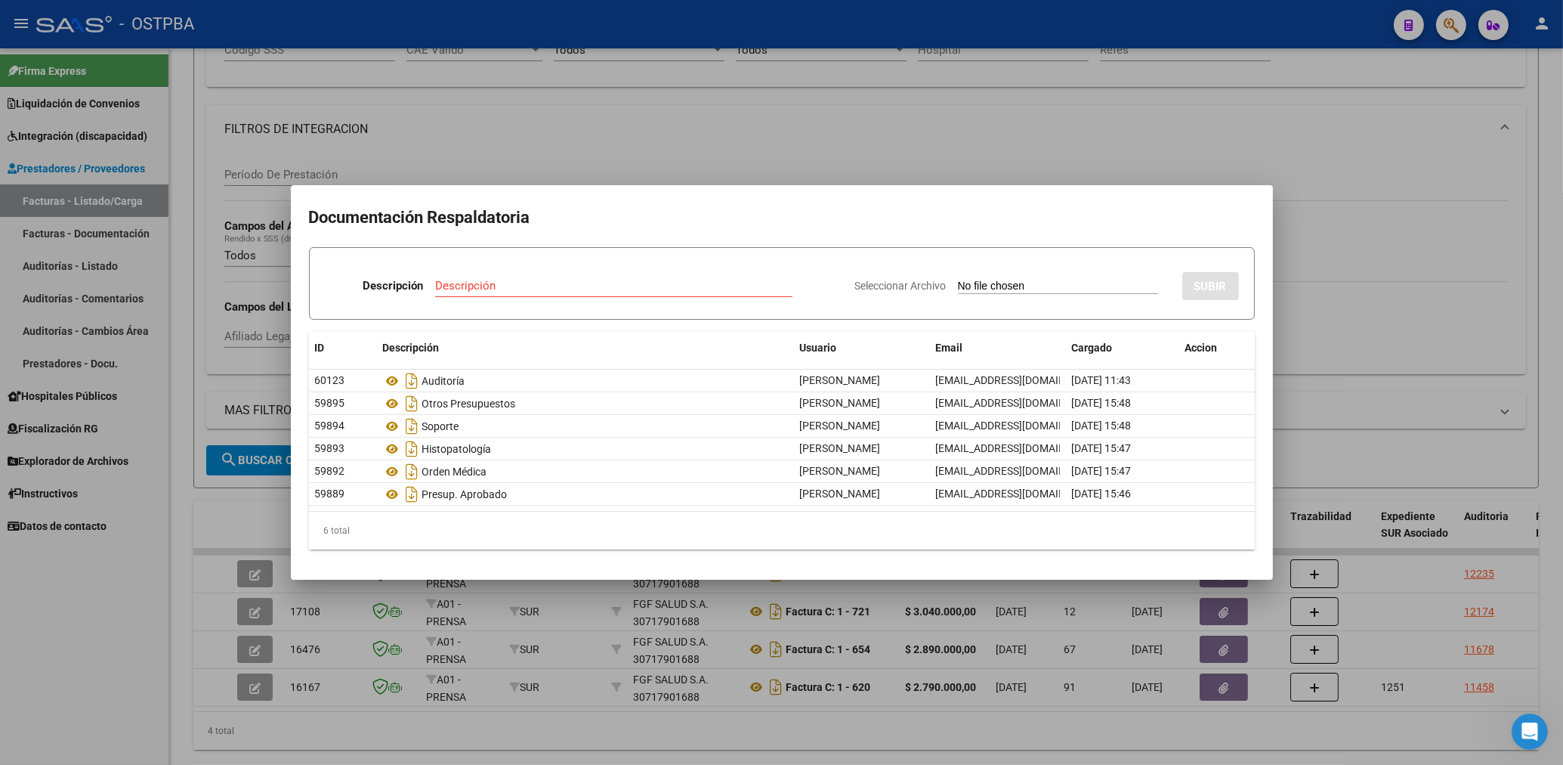
click at [672, 159] on div at bounding box center [781, 382] width 1563 height 765
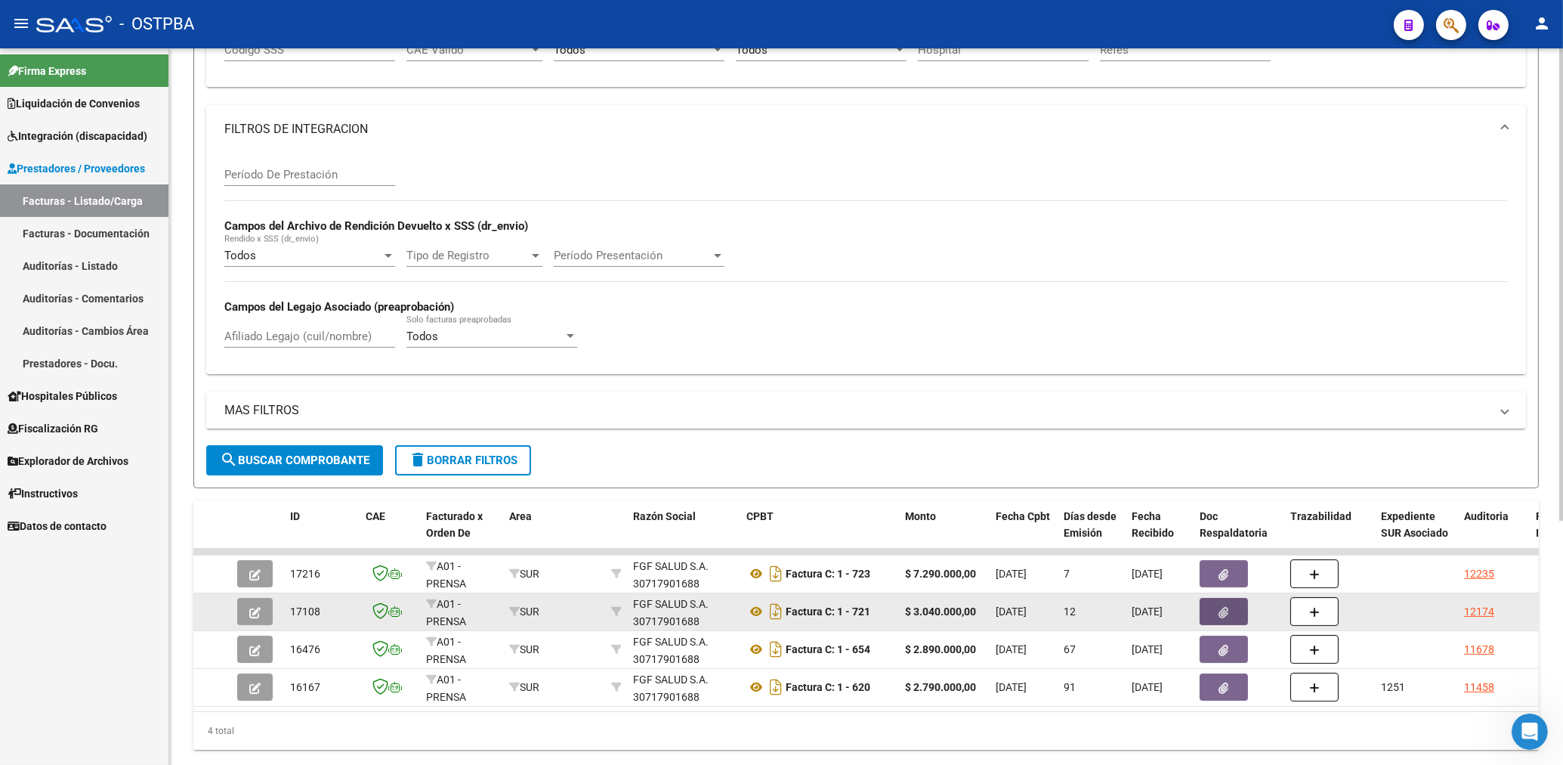
click at [1228, 615] on icon "button" at bounding box center [1224, 612] width 10 height 11
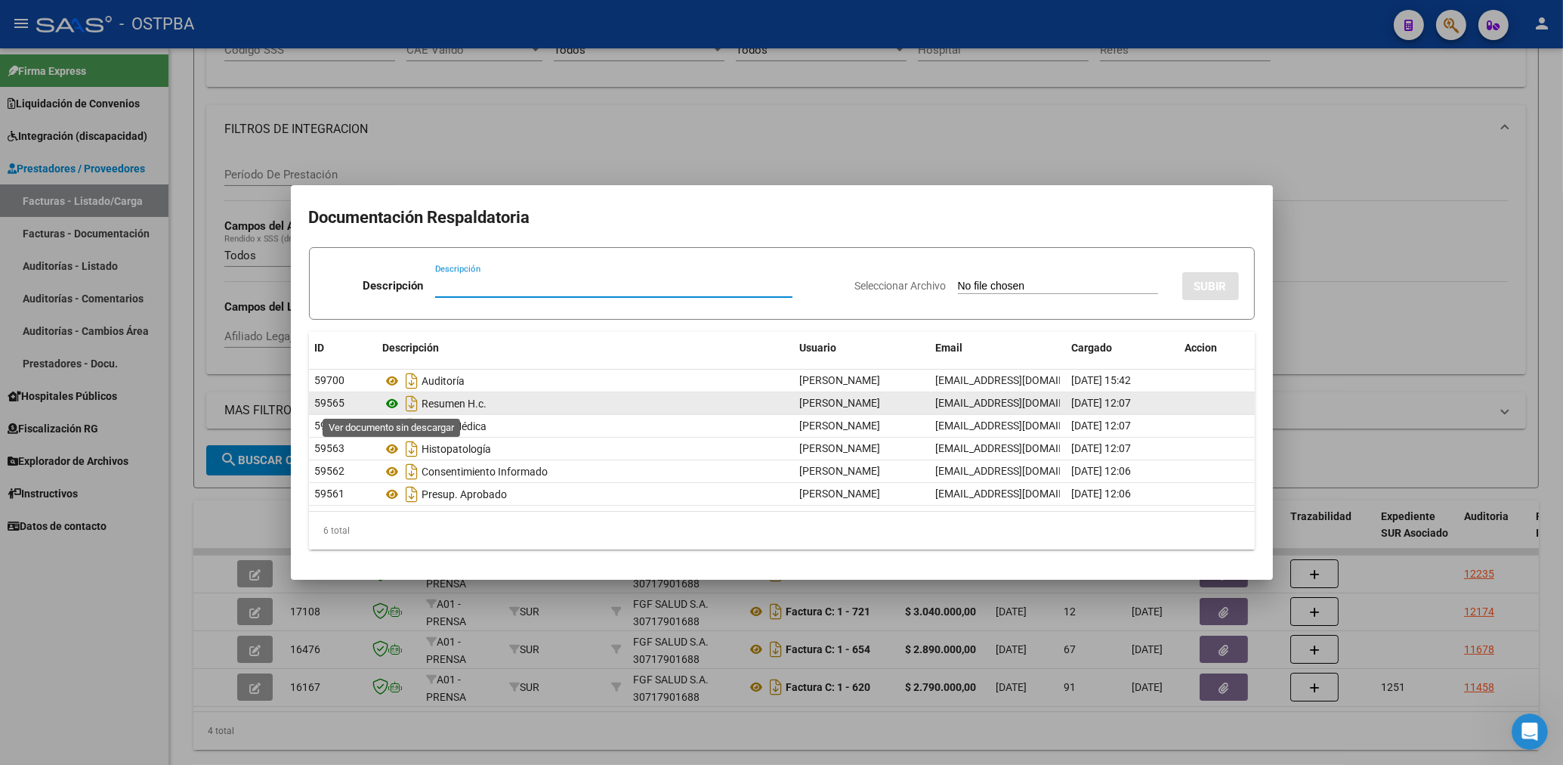
click at [393, 406] on icon at bounding box center [393, 403] width 20 height 18
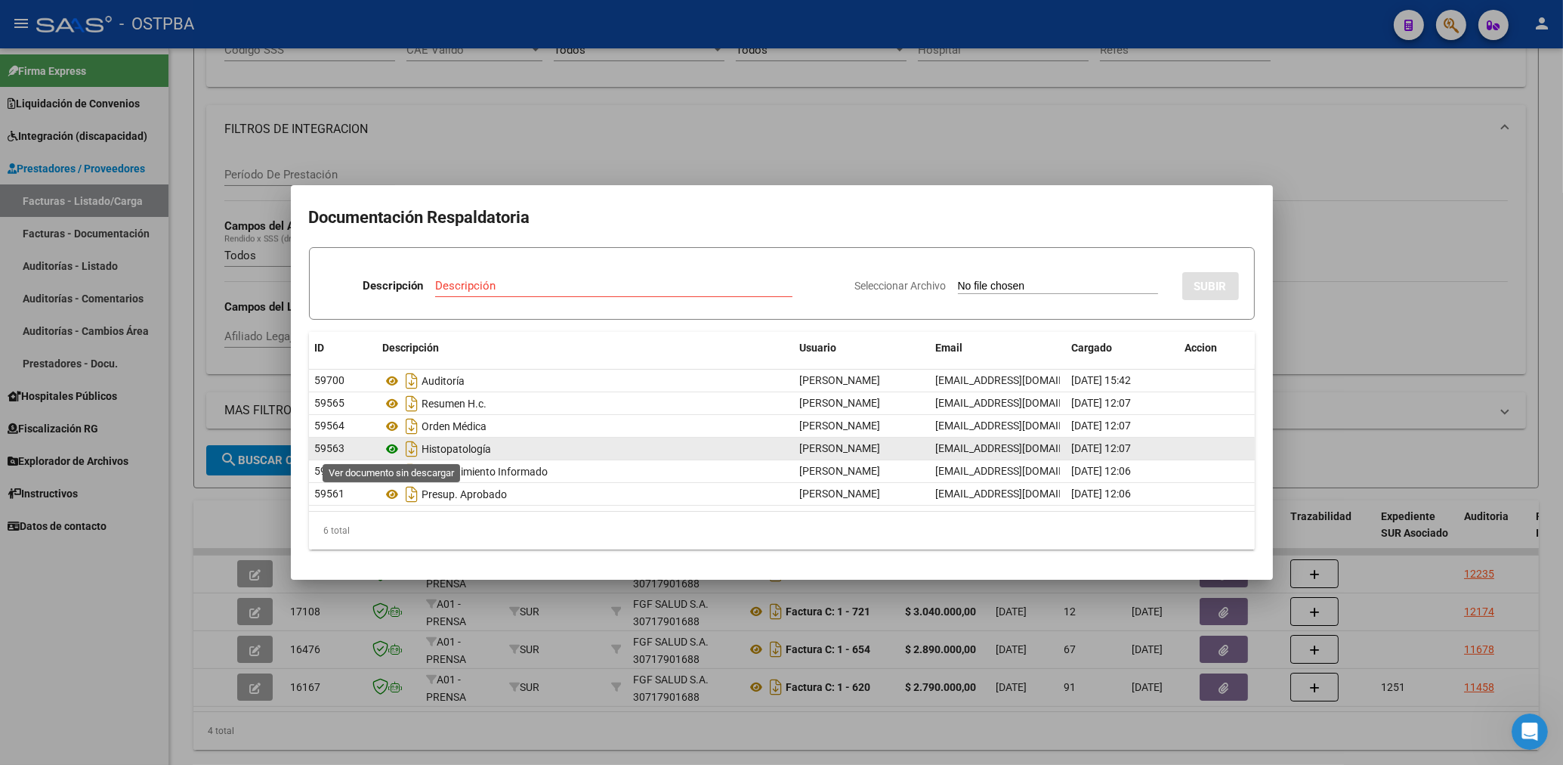
click at [390, 453] on icon at bounding box center [393, 449] width 20 height 18
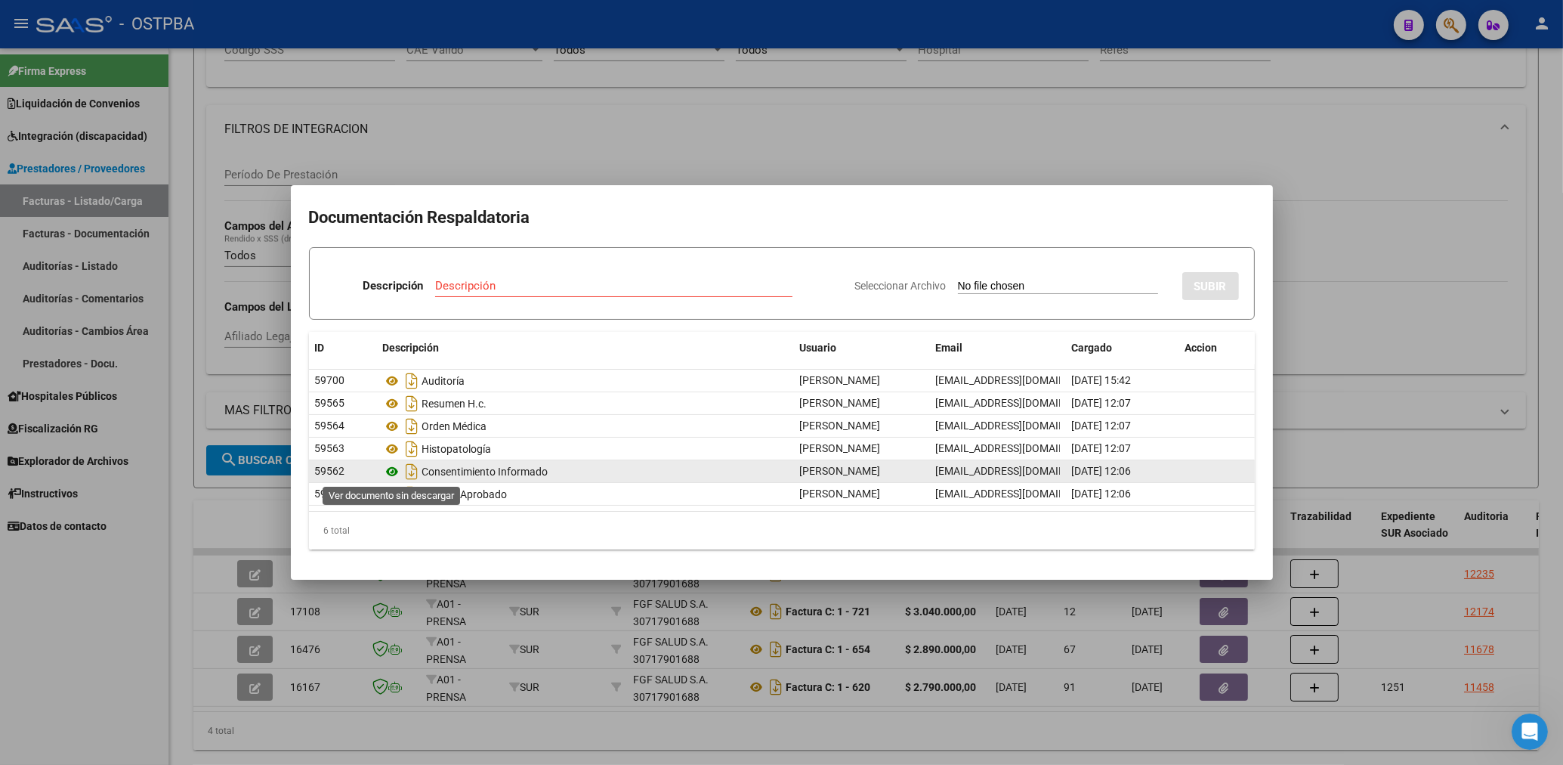
click at [391, 473] on icon at bounding box center [393, 471] width 20 height 18
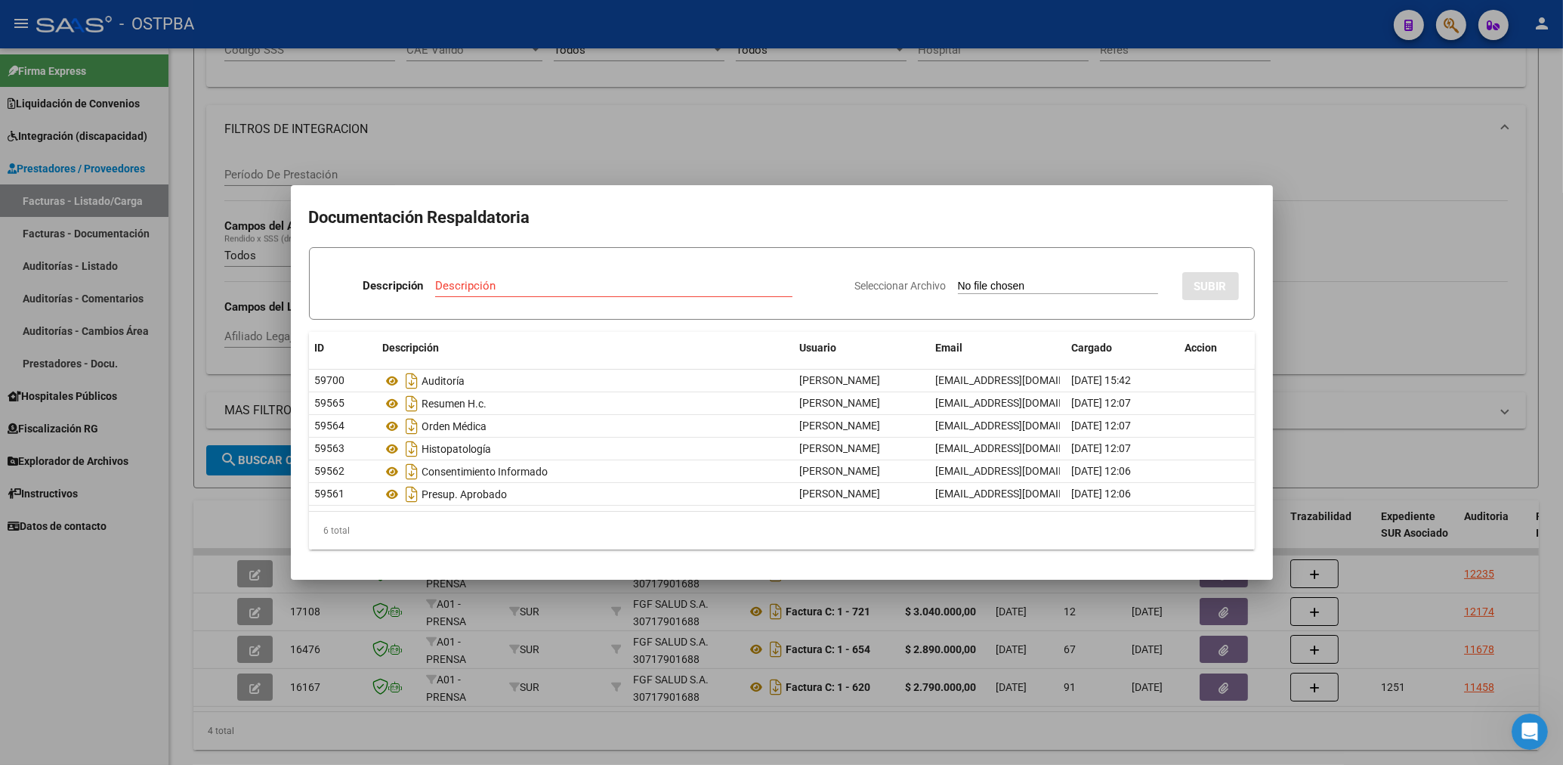
click at [654, 125] on div at bounding box center [781, 382] width 1563 height 765
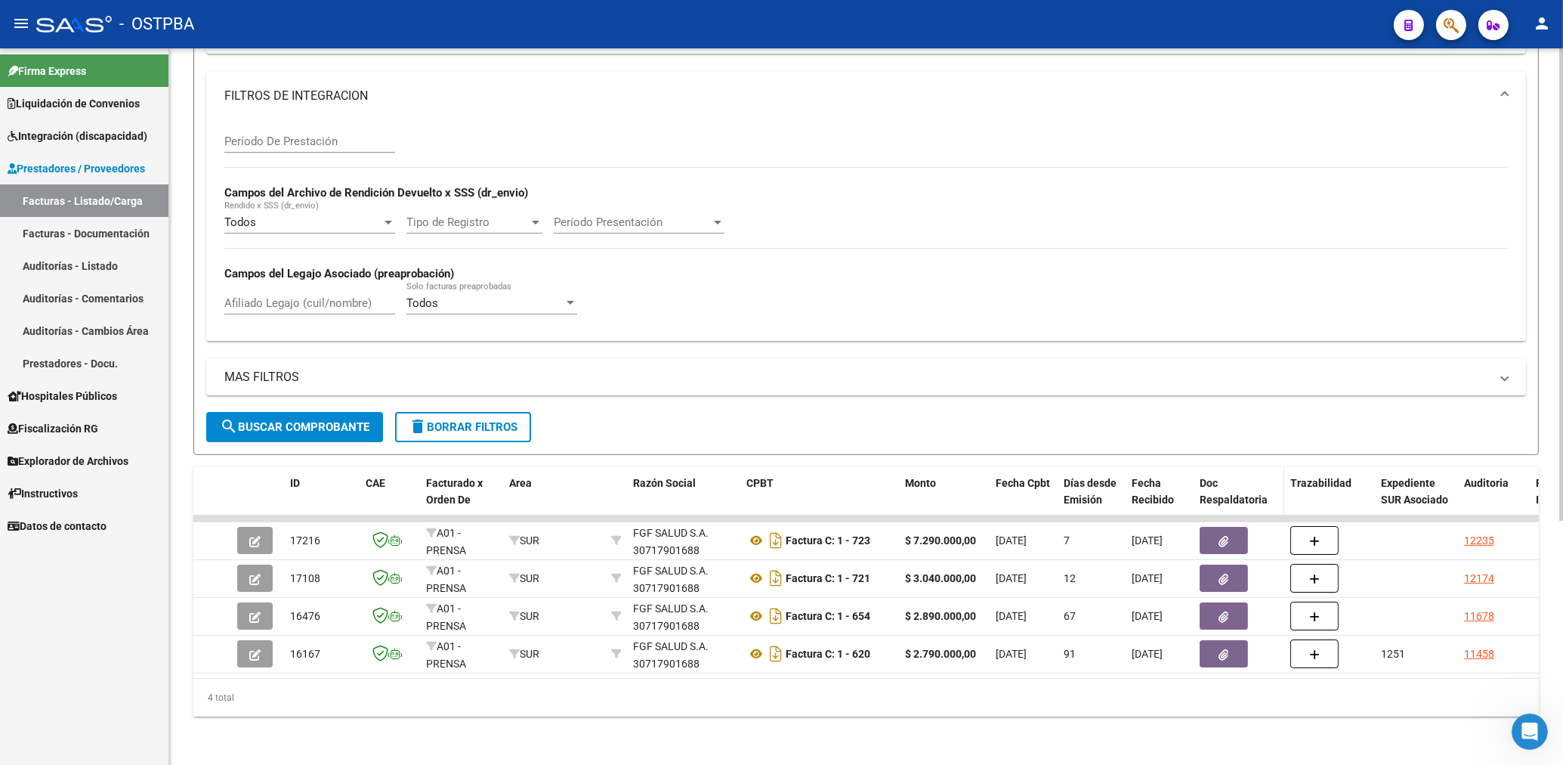
scroll to position [371, 0]
click at [317, 420] on span "search Buscar Comprobante" at bounding box center [295, 427] width 150 height 14
click at [480, 412] on button "delete Borrar Filtros" at bounding box center [463, 427] width 136 height 30
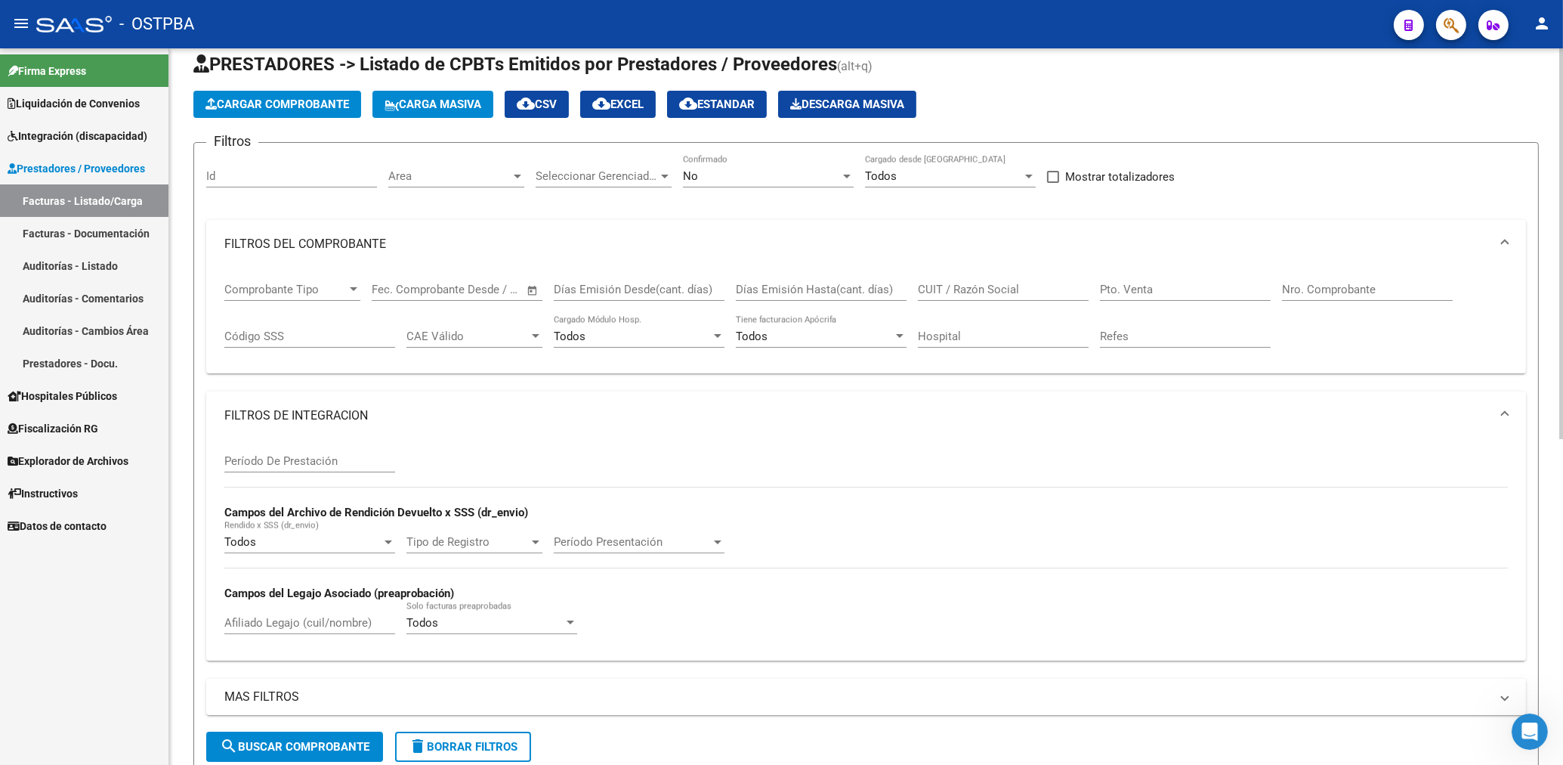
scroll to position [0, 0]
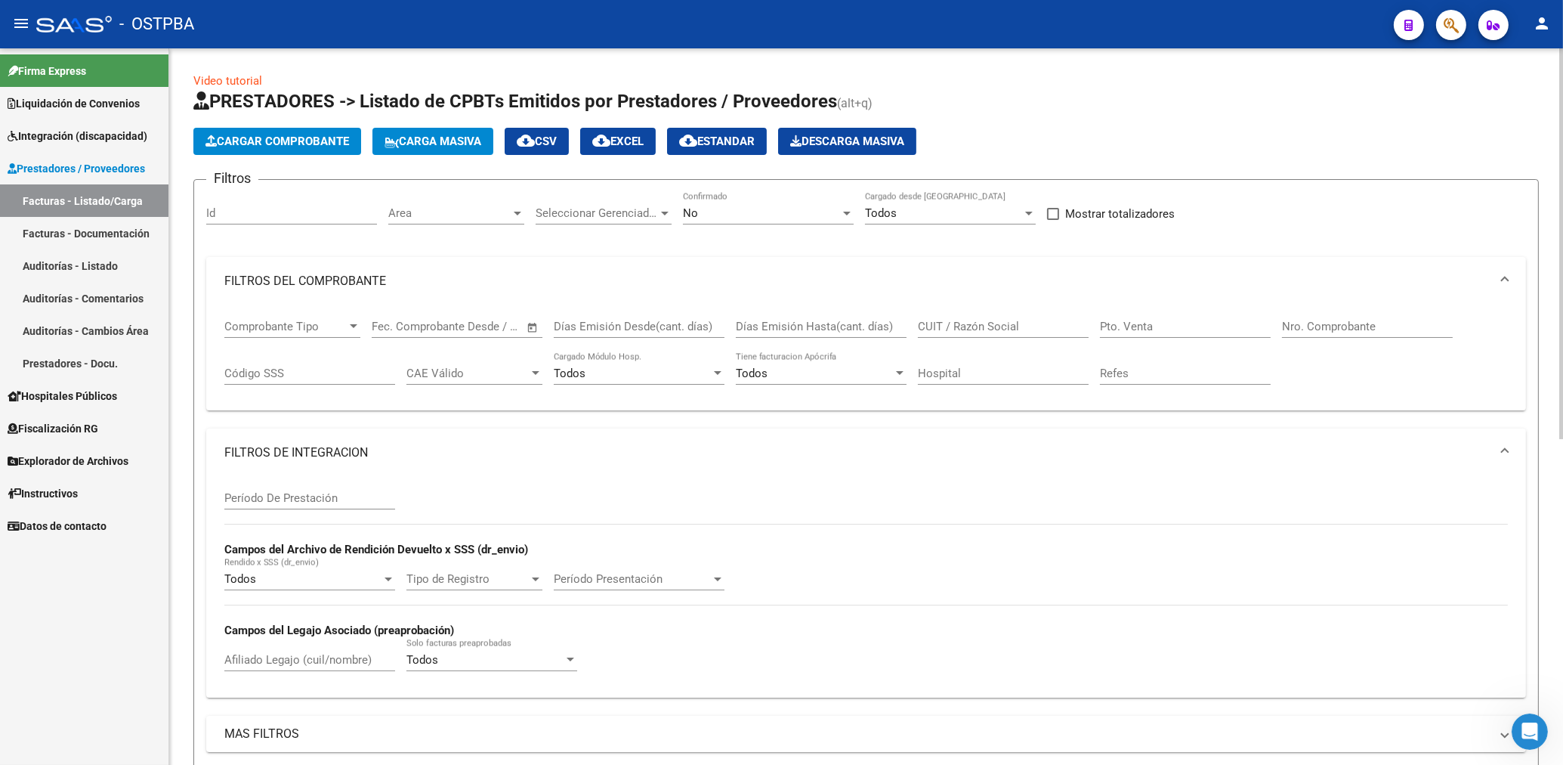
click at [434, 218] on span "Area" at bounding box center [449, 213] width 122 height 14
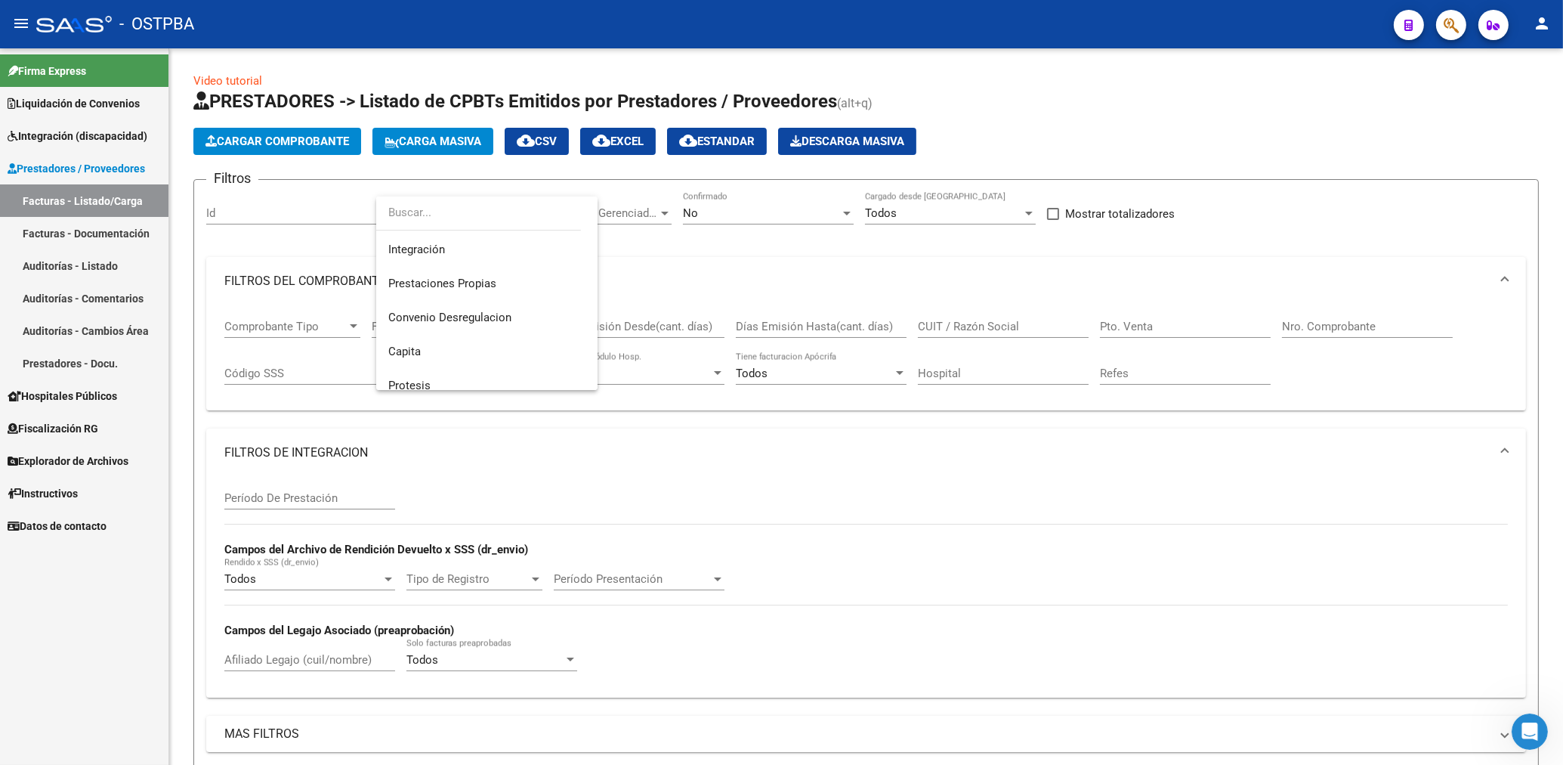
scroll to position [177, 0]
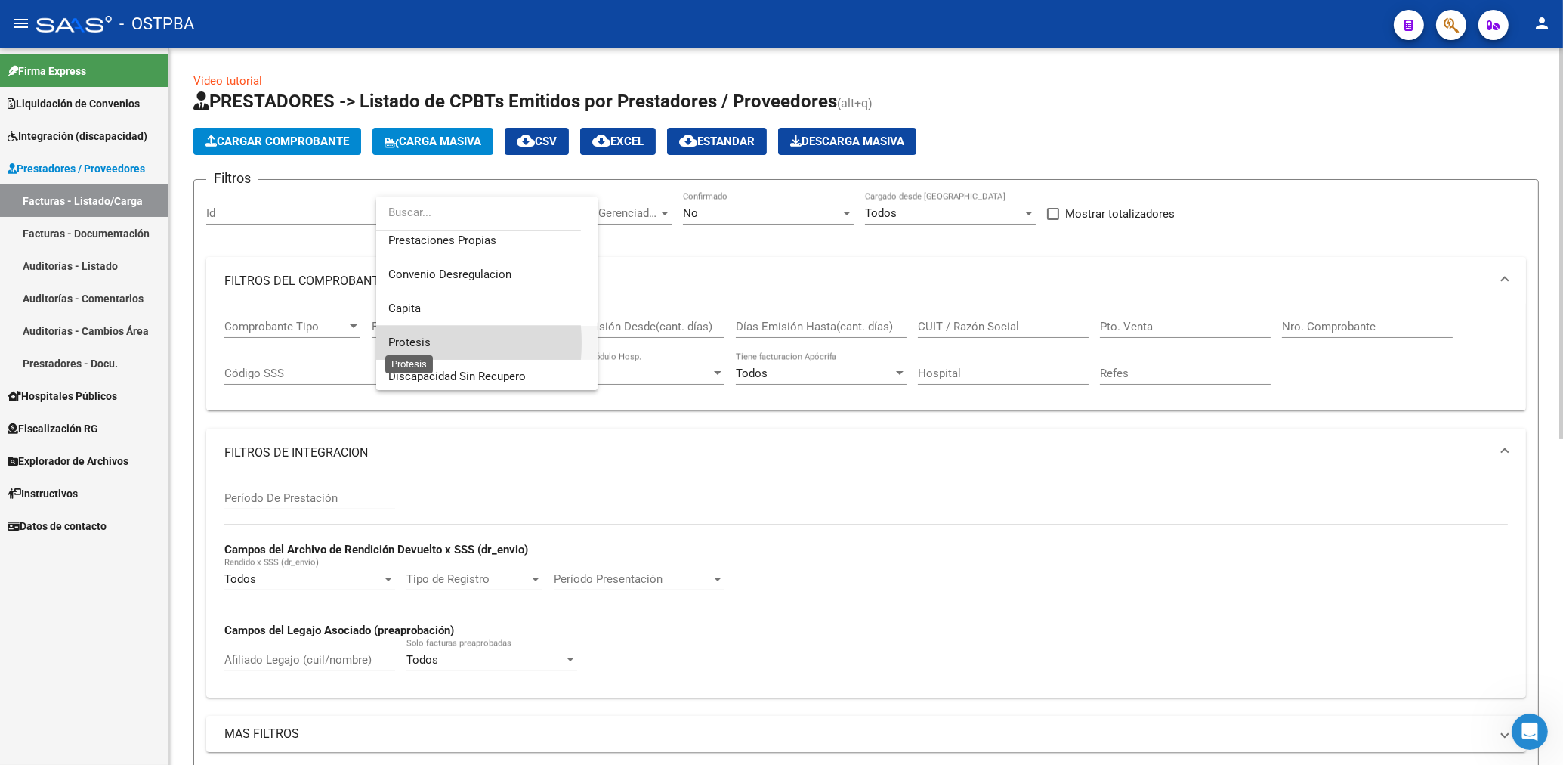
drag, startPoint x: 406, startPoint y: 341, endPoint x: 573, endPoint y: 266, distance: 183.3
click at [408, 338] on span "Protesis" at bounding box center [409, 342] width 42 height 14
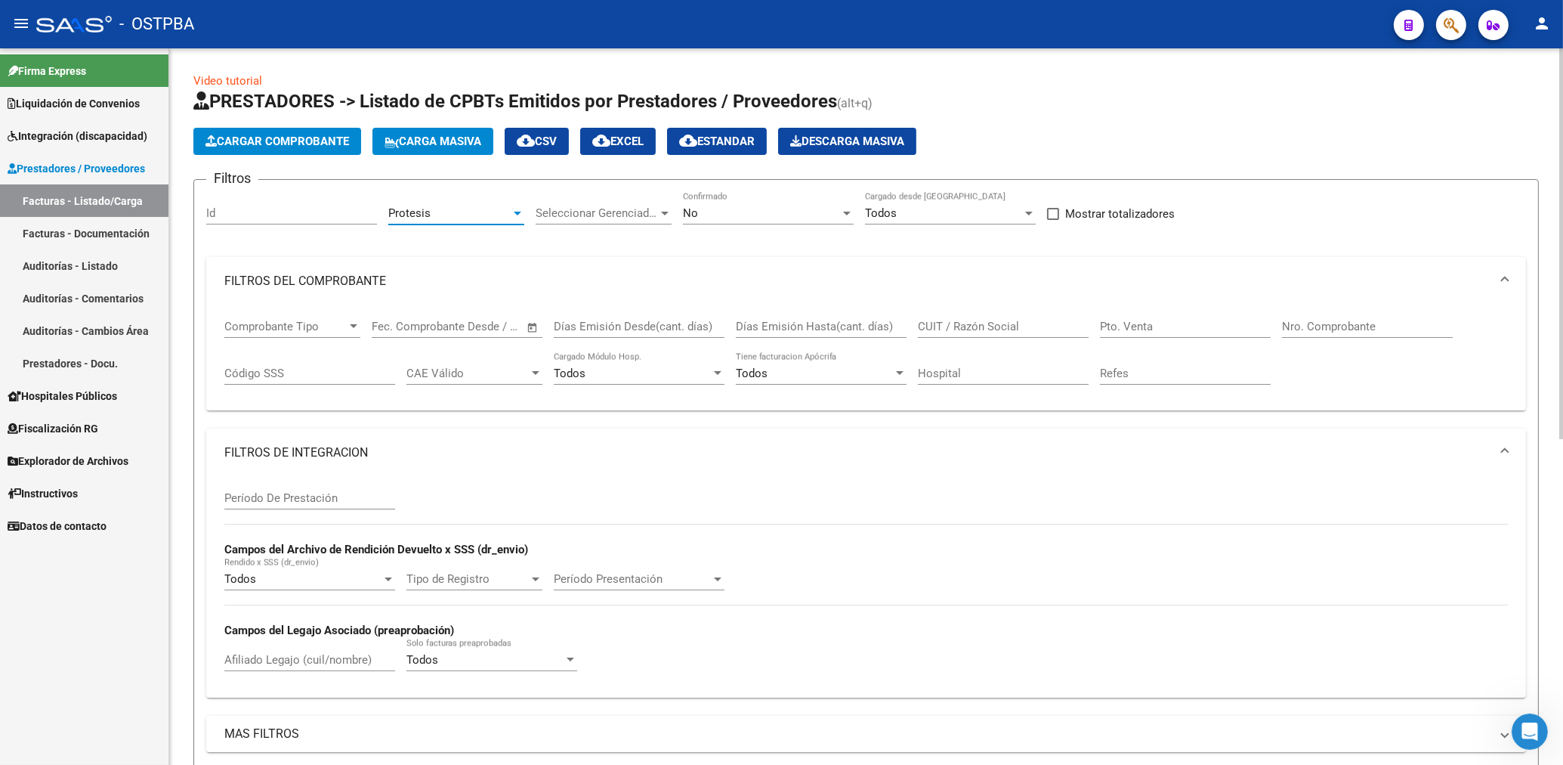
click at [726, 222] on div "No Confirmado" at bounding box center [768, 208] width 171 height 32
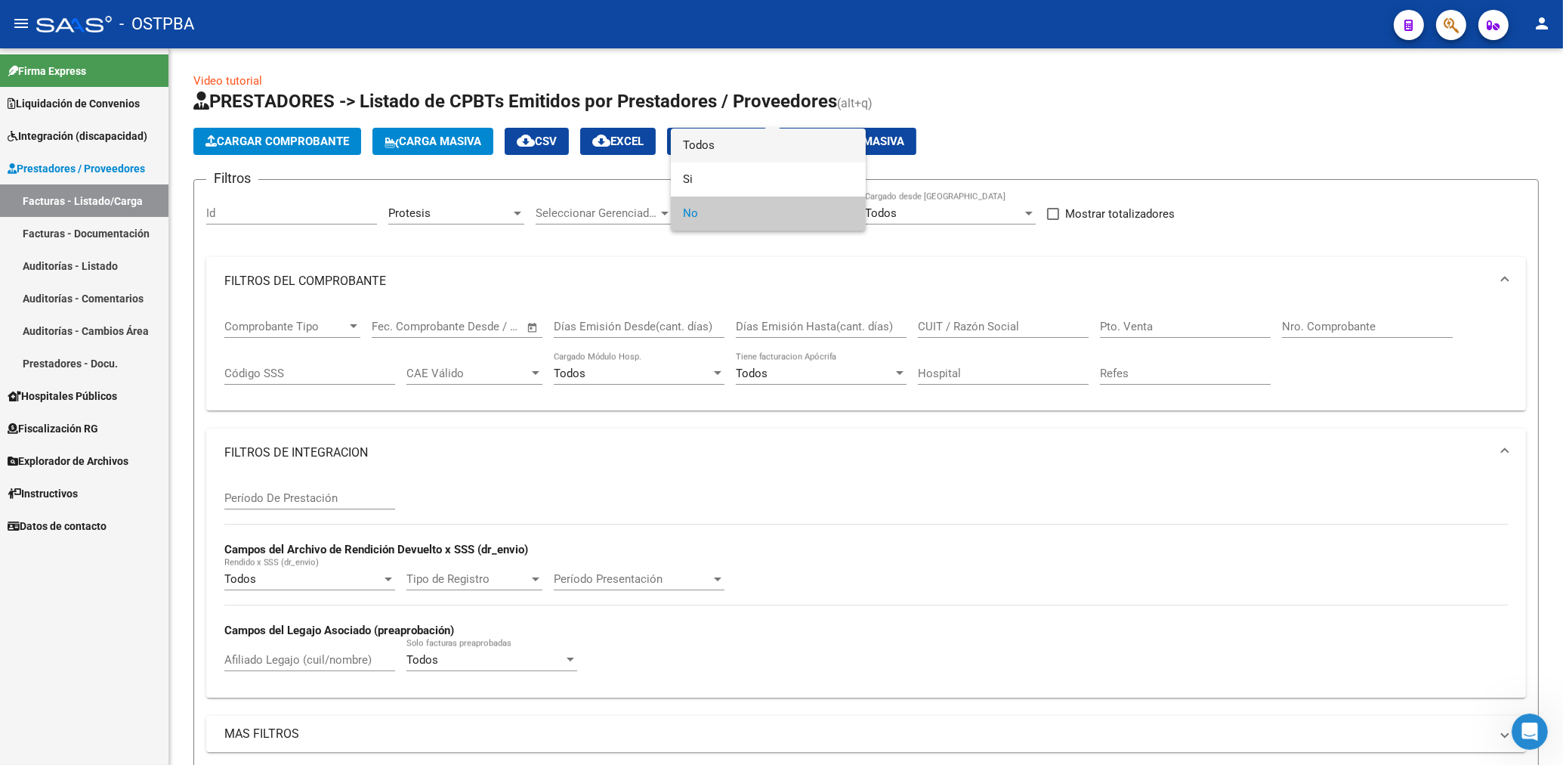
click at [718, 142] on span "Todos" at bounding box center [768, 145] width 171 height 34
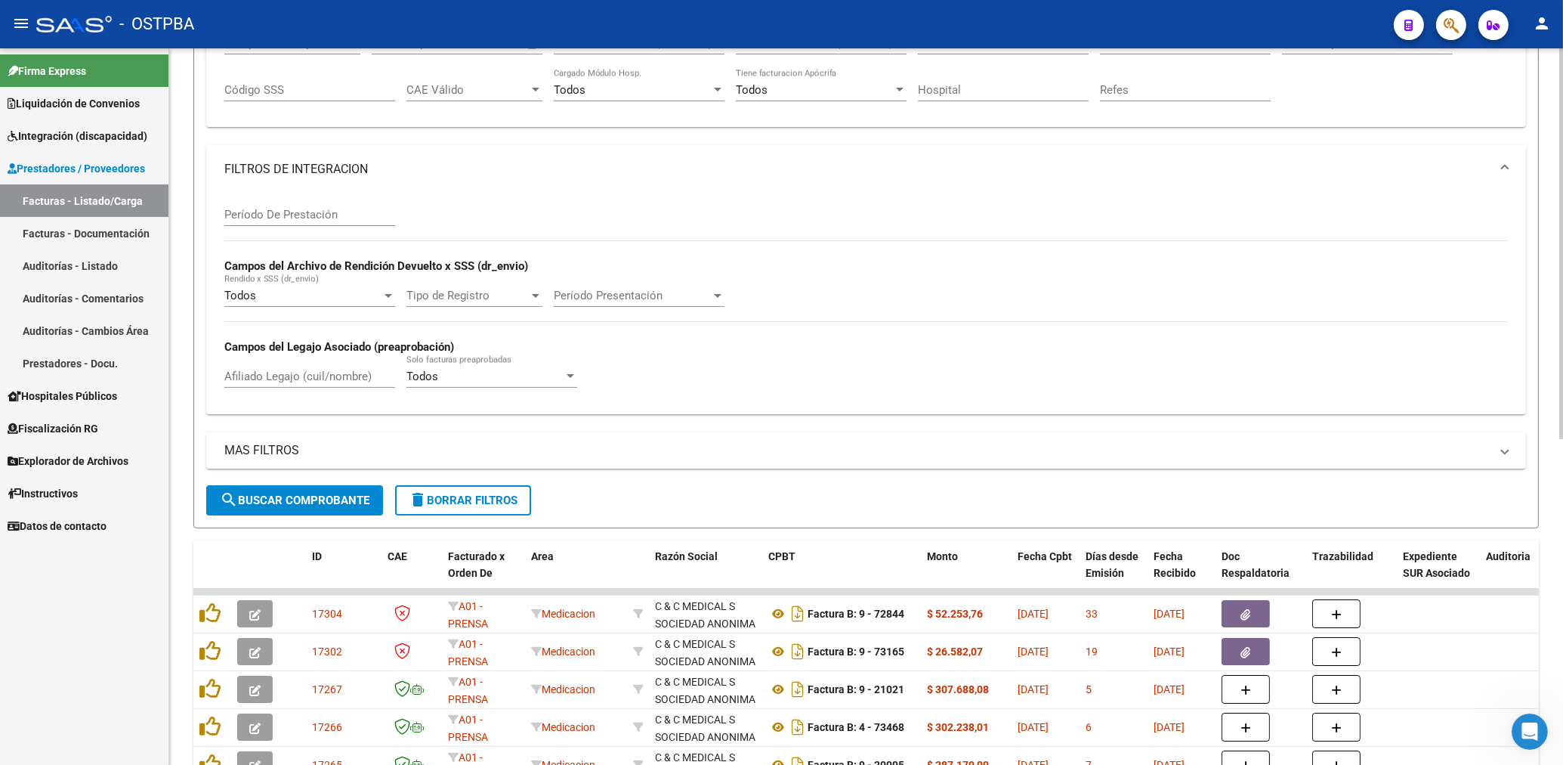
scroll to position [323, 0]
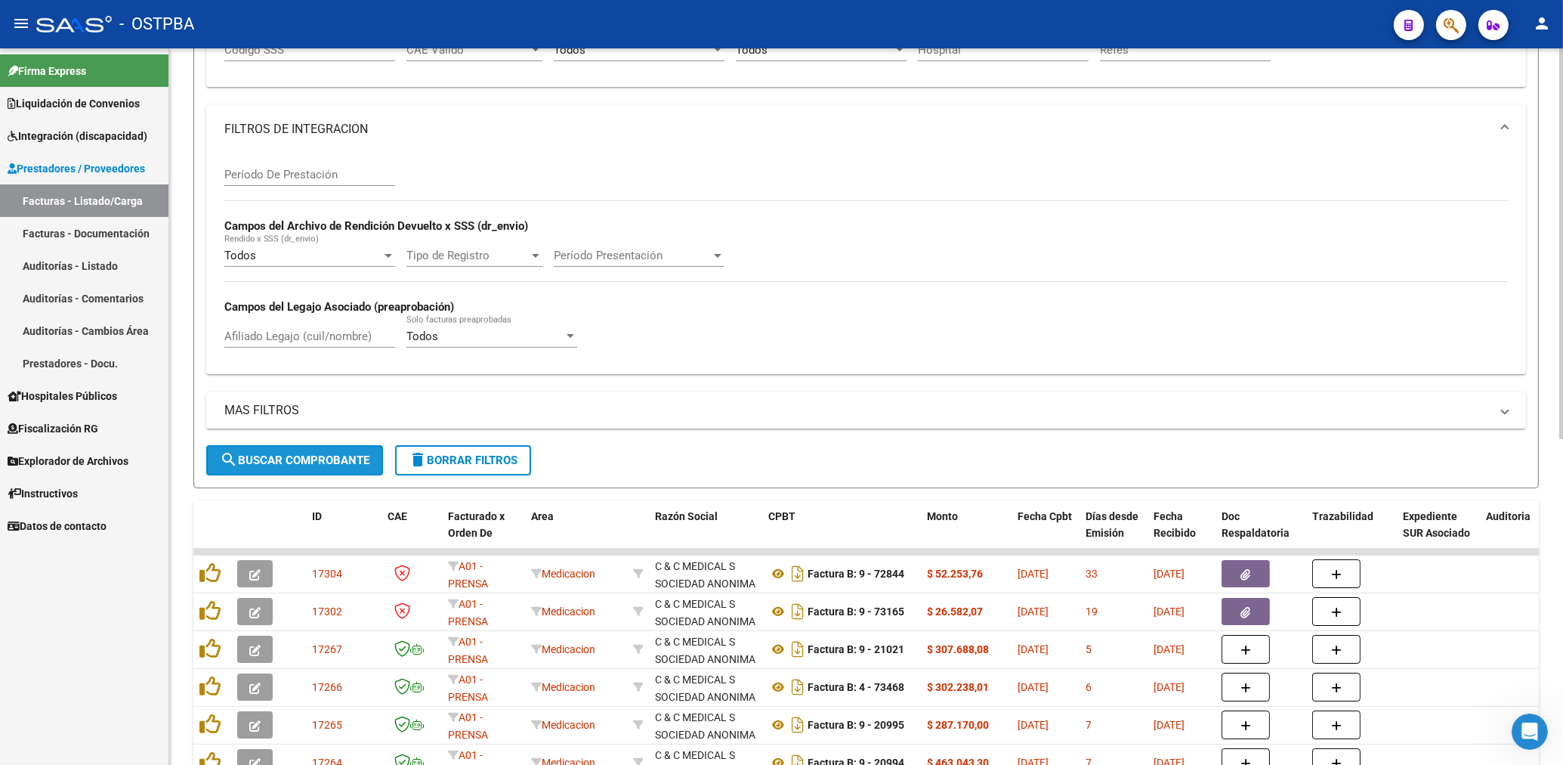
click at [350, 448] on button "search Buscar Comprobante" at bounding box center [294, 460] width 177 height 30
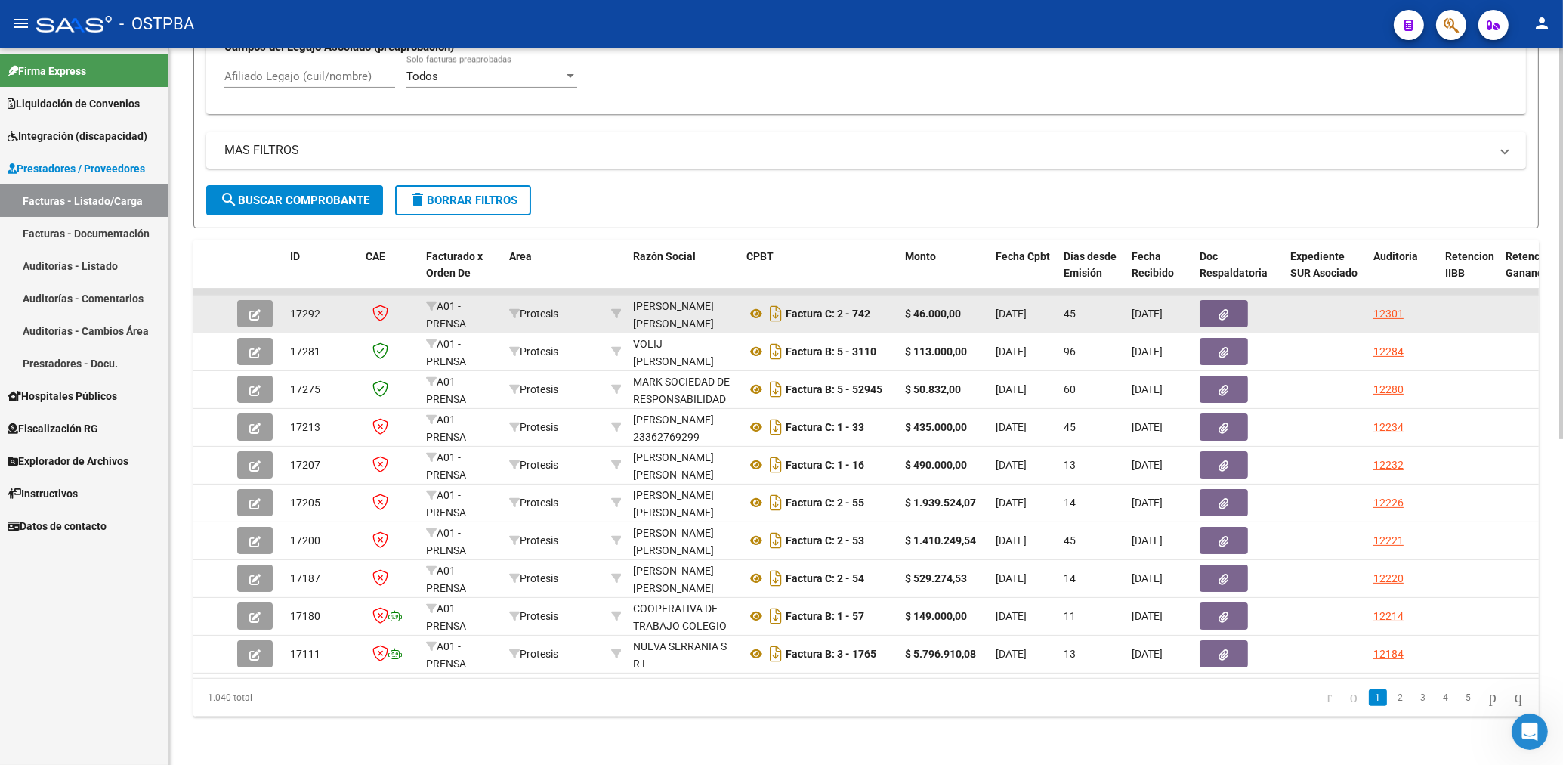
scroll to position [598, 0]
click at [1228, 309] on icon "button" at bounding box center [1224, 314] width 10 height 11
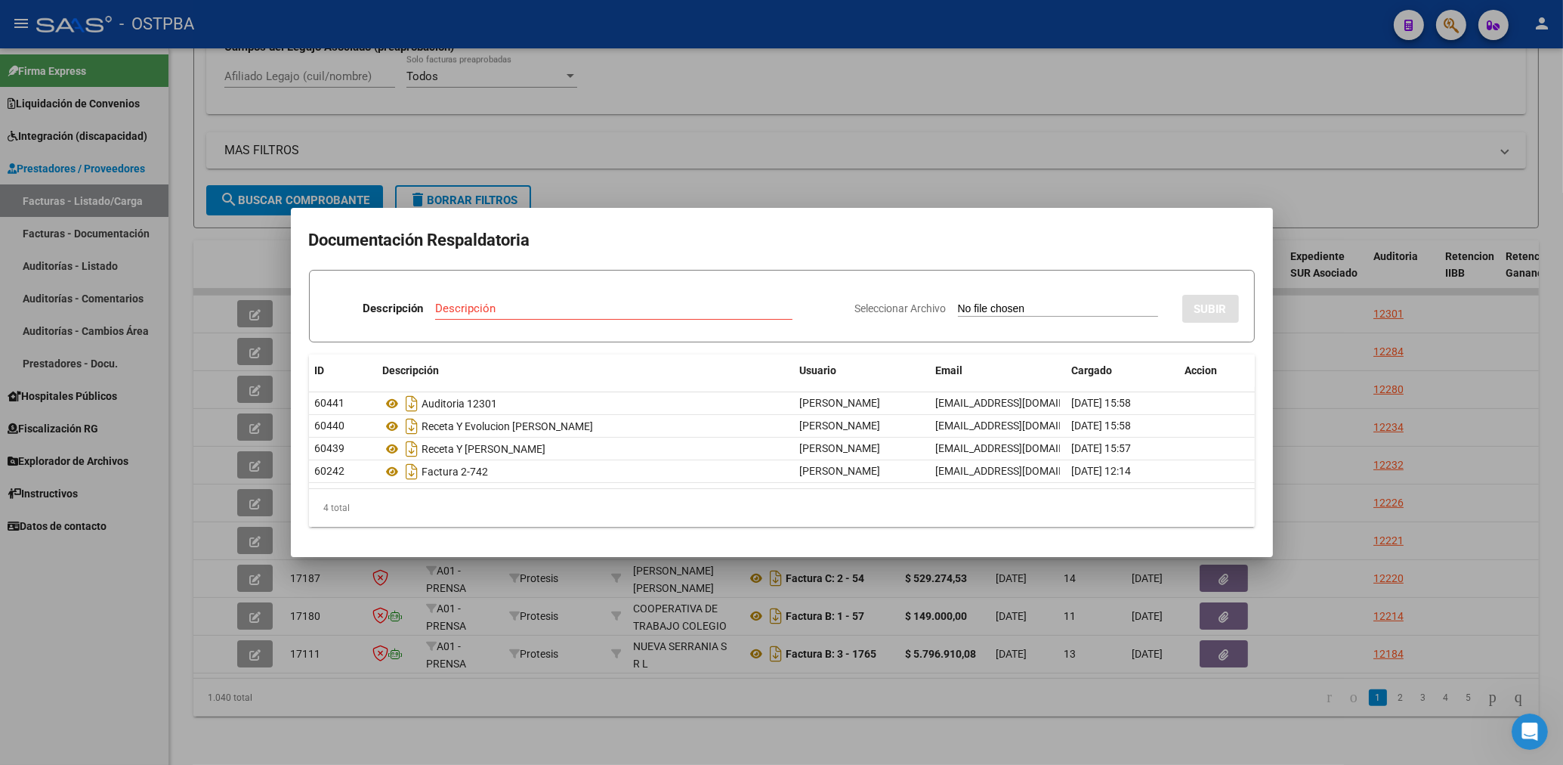
click at [854, 181] on div at bounding box center [781, 382] width 1563 height 765
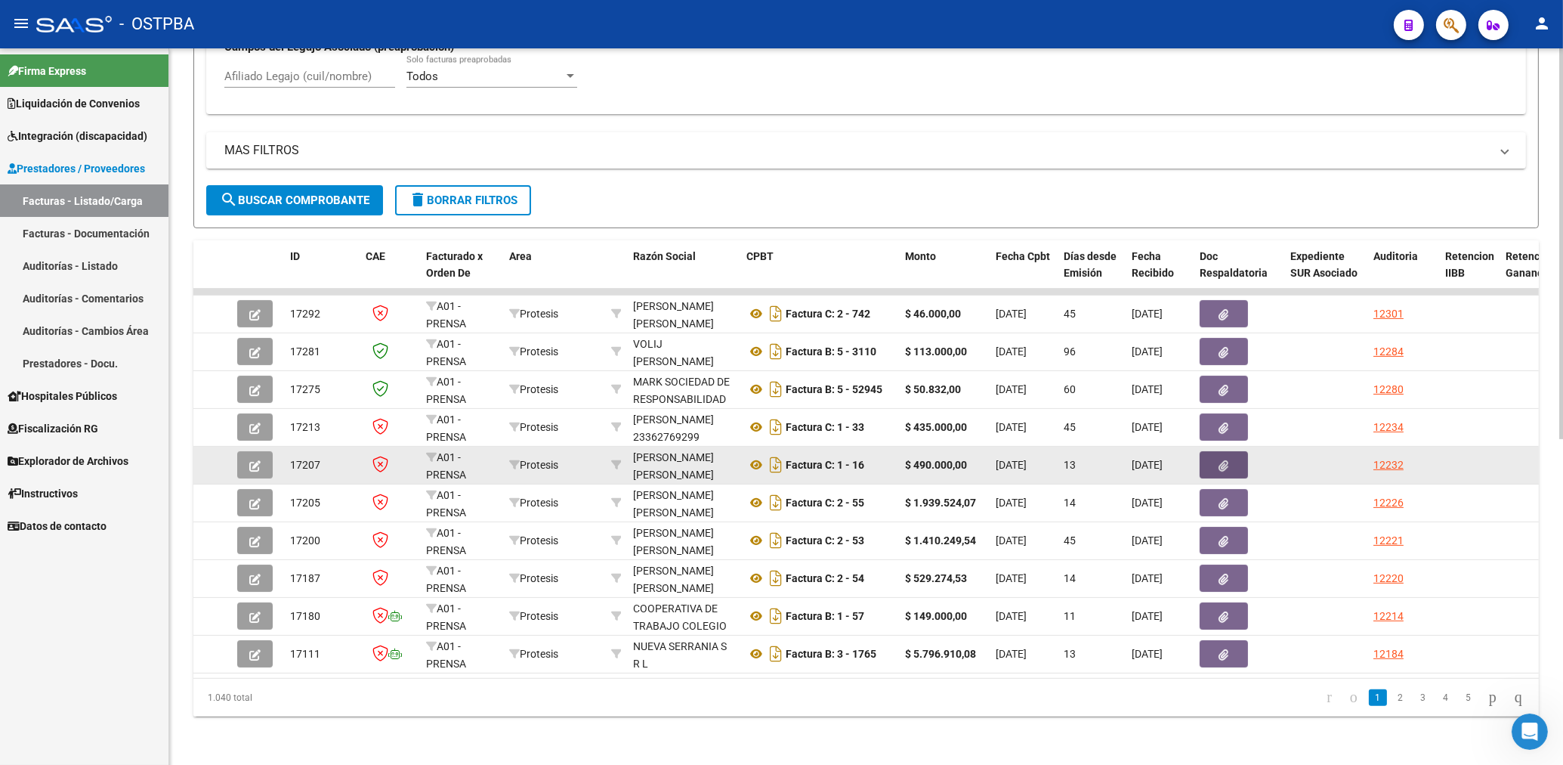
click at [1228, 460] on icon "button" at bounding box center [1224, 465] width 10 height 11
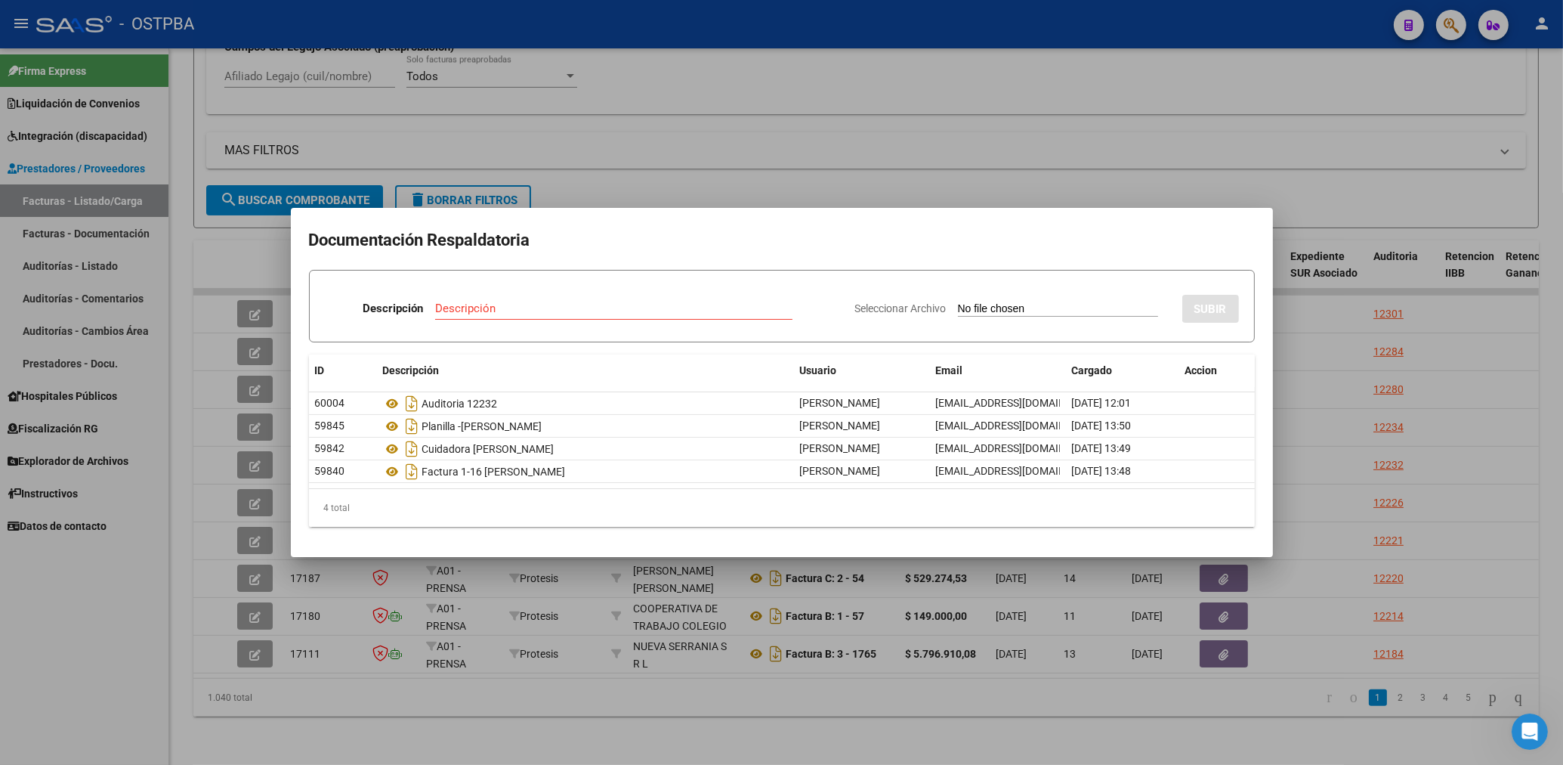
click at [731, 172] on div at bounding box center [781, 382] width 1563 height 765
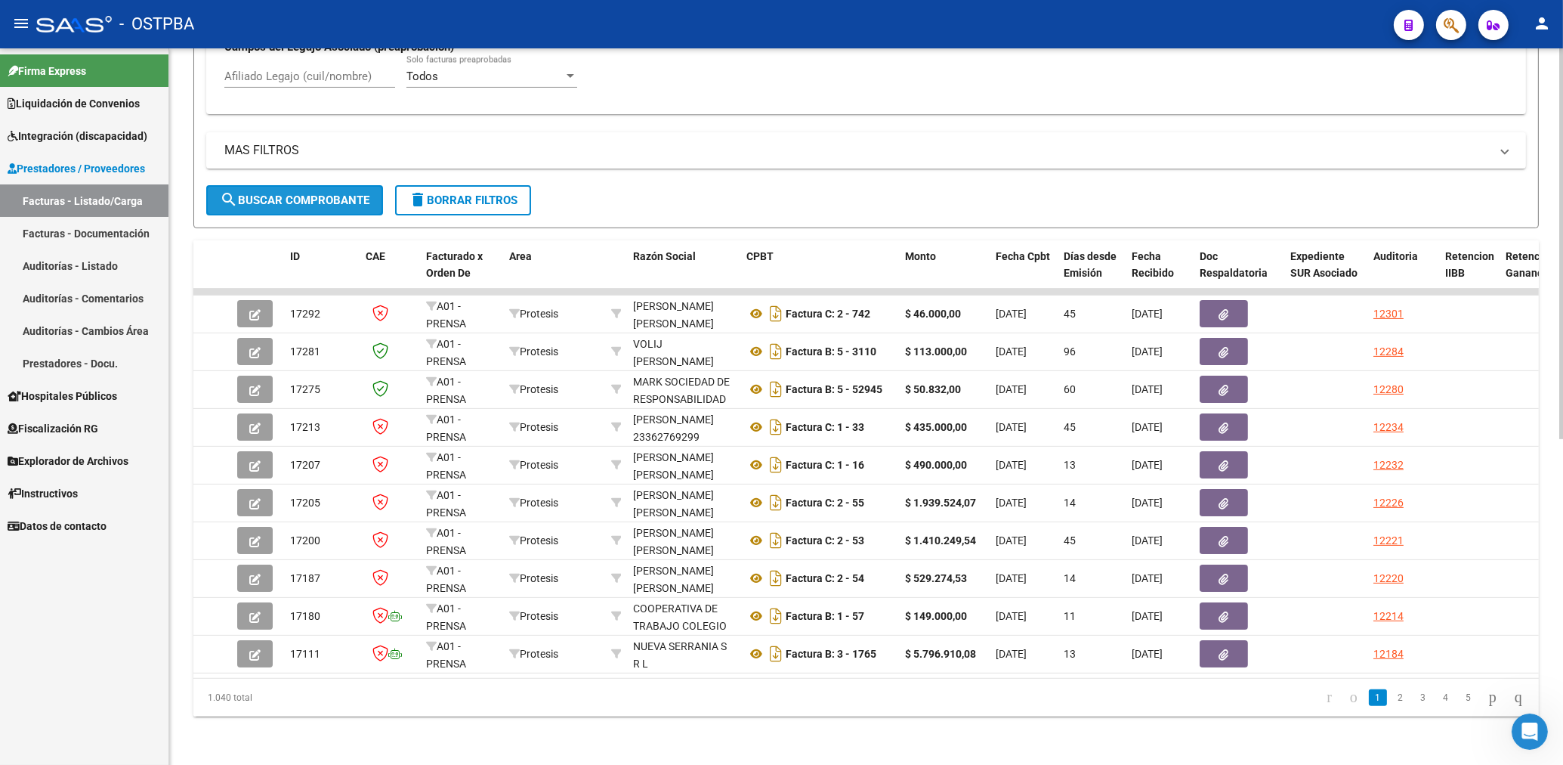
click at [323, 193] on span "search Buscar Comprobante" at bounding box center [295, 200] width 150 height 14
click at [304, 185] on button "search Buscar Comprobante" at bounding box center [294, 200] width 177 height 30
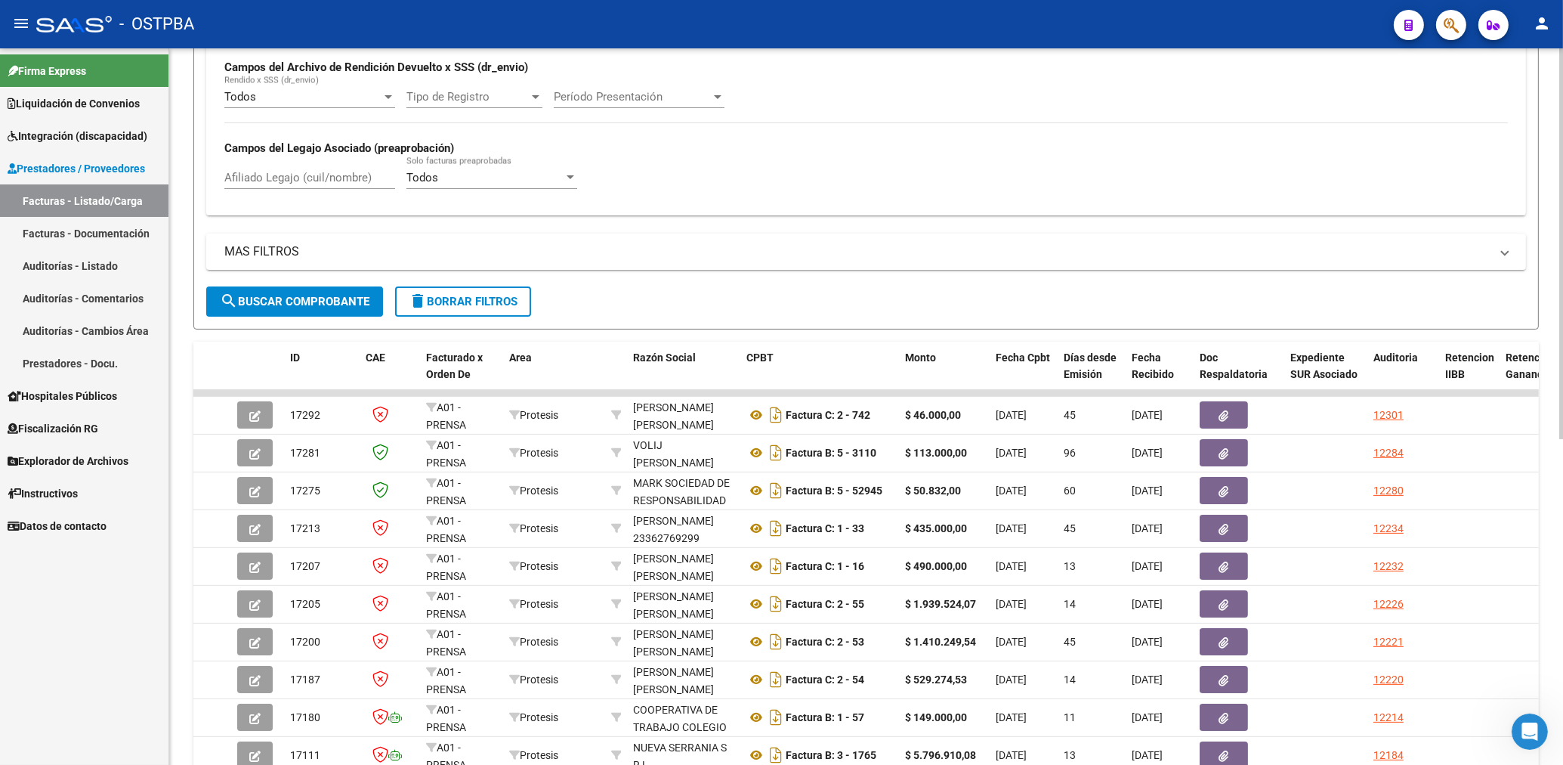
scroll to position [273, 0]
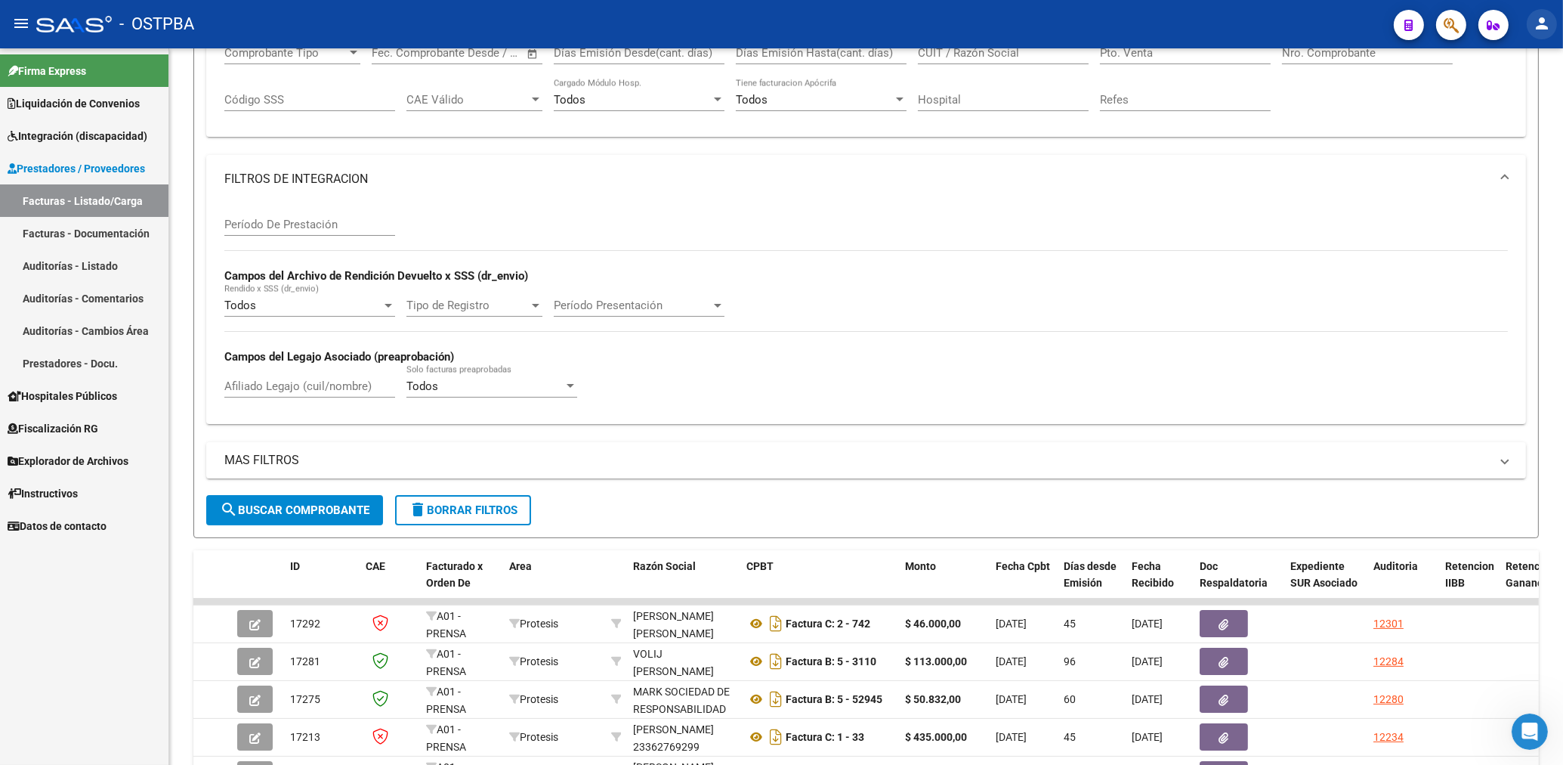
click at [1541, 26] on mat-icon "person" at bounding box center [1542, 23] width 18 height 18
click at [1512, 96] on button "exit_to_app Salir" at bounding box center [1511, 100] width 92 height 36
